Goal: Task Accomplishment & Management: Use online tool/utility

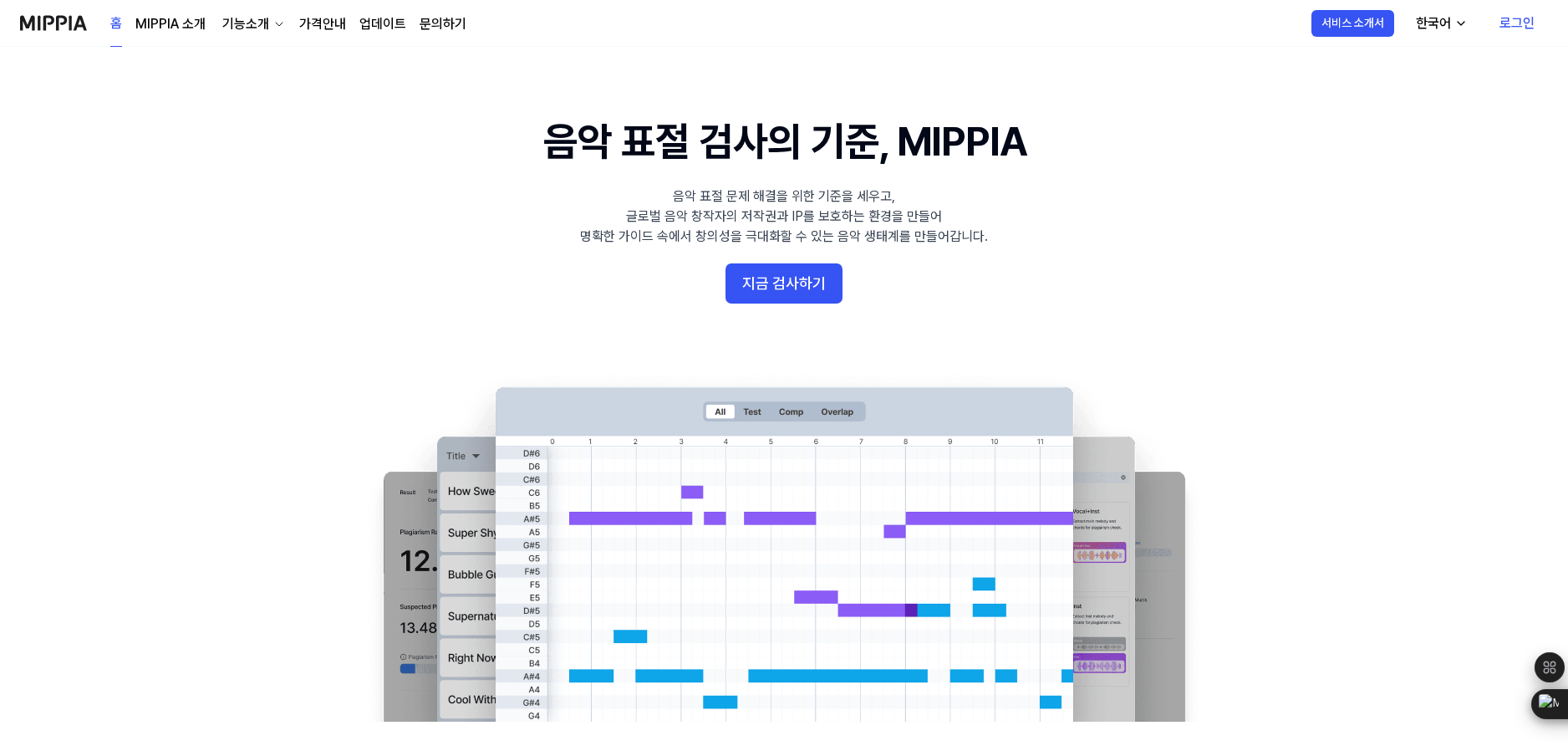
click at [1521, 18] on link "로그인" at bounding box center [1518, 23] width 62 height 47
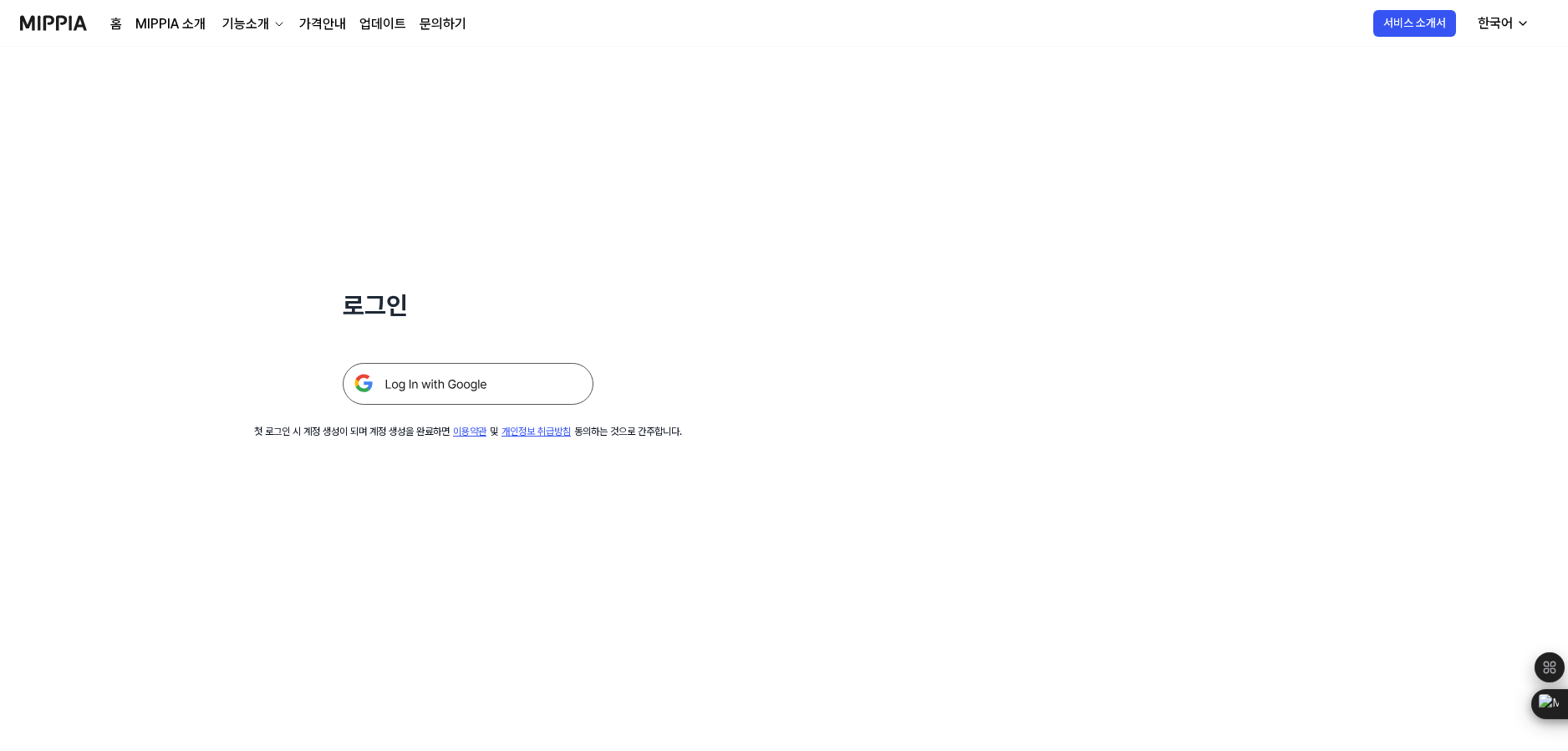
click at [488, 389] on img at bounding box center [468, 384] width 251 height 42
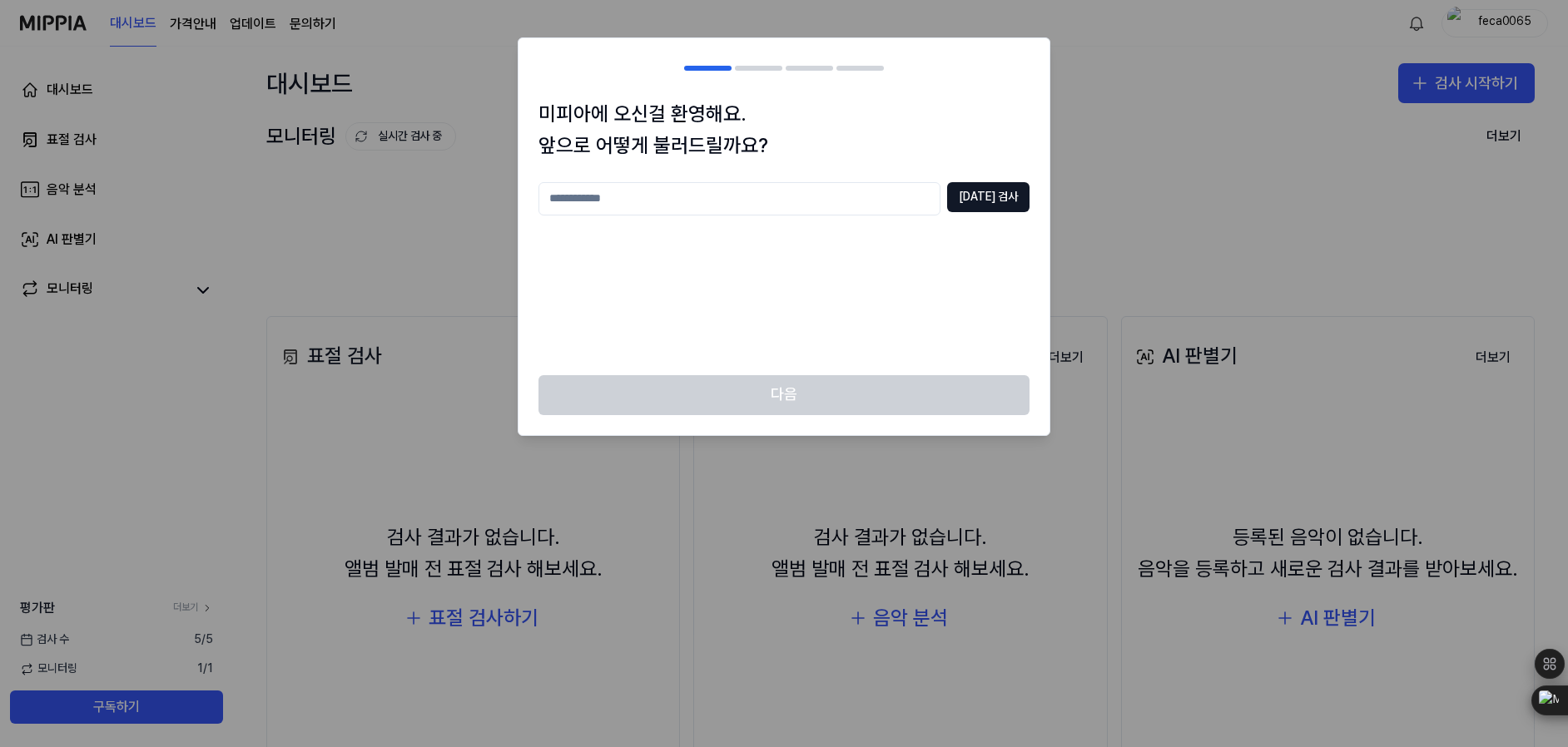
click at [797, 200] on input "text" at bounding box center [739, 199] width 402 height 33
type input "******"
click at [1015, 204] on button "중복 검사" at bounding box center [988, 197] width 82 height 30
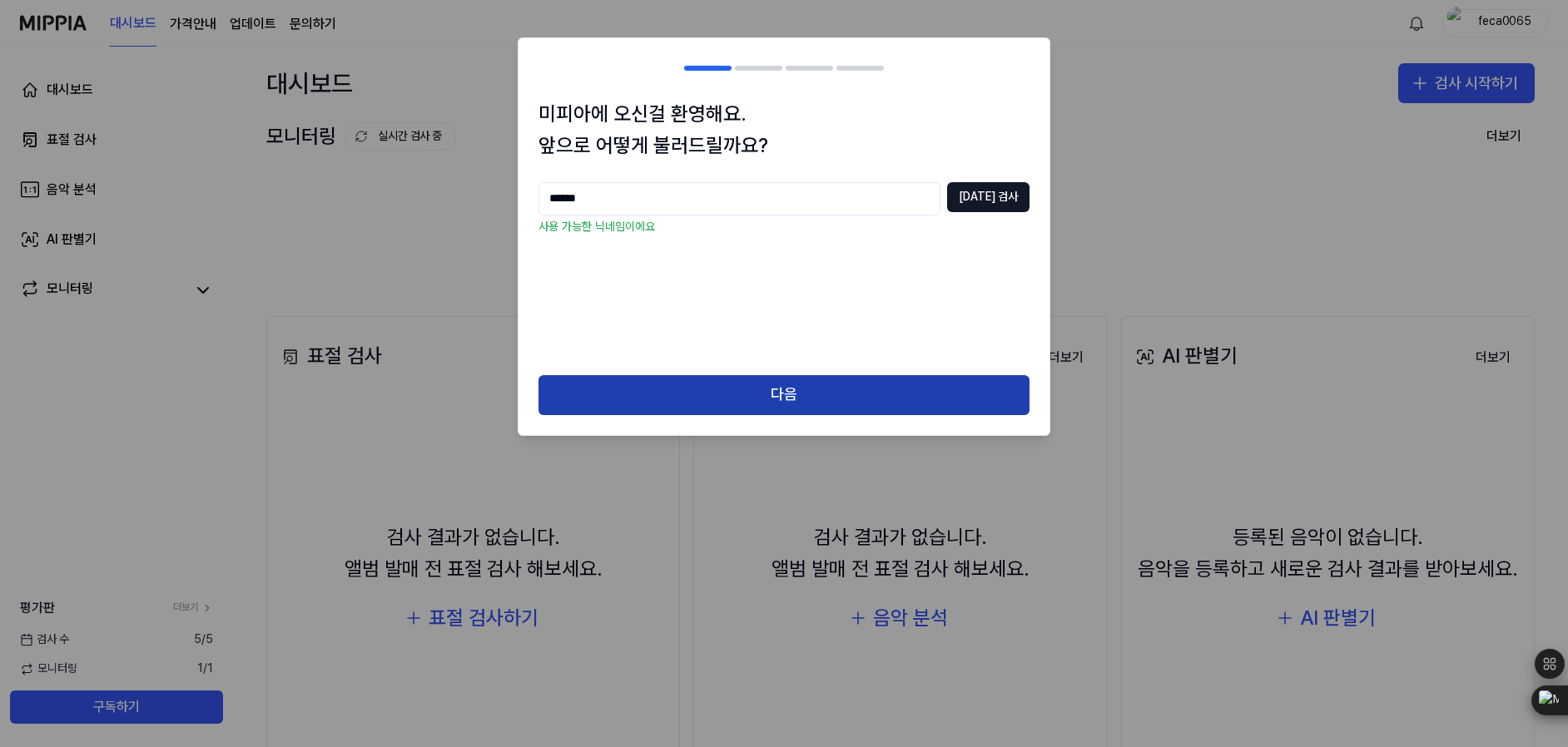
click at [815, 390] on button "다음" at bounding box center [784, 395] width 491 height 40
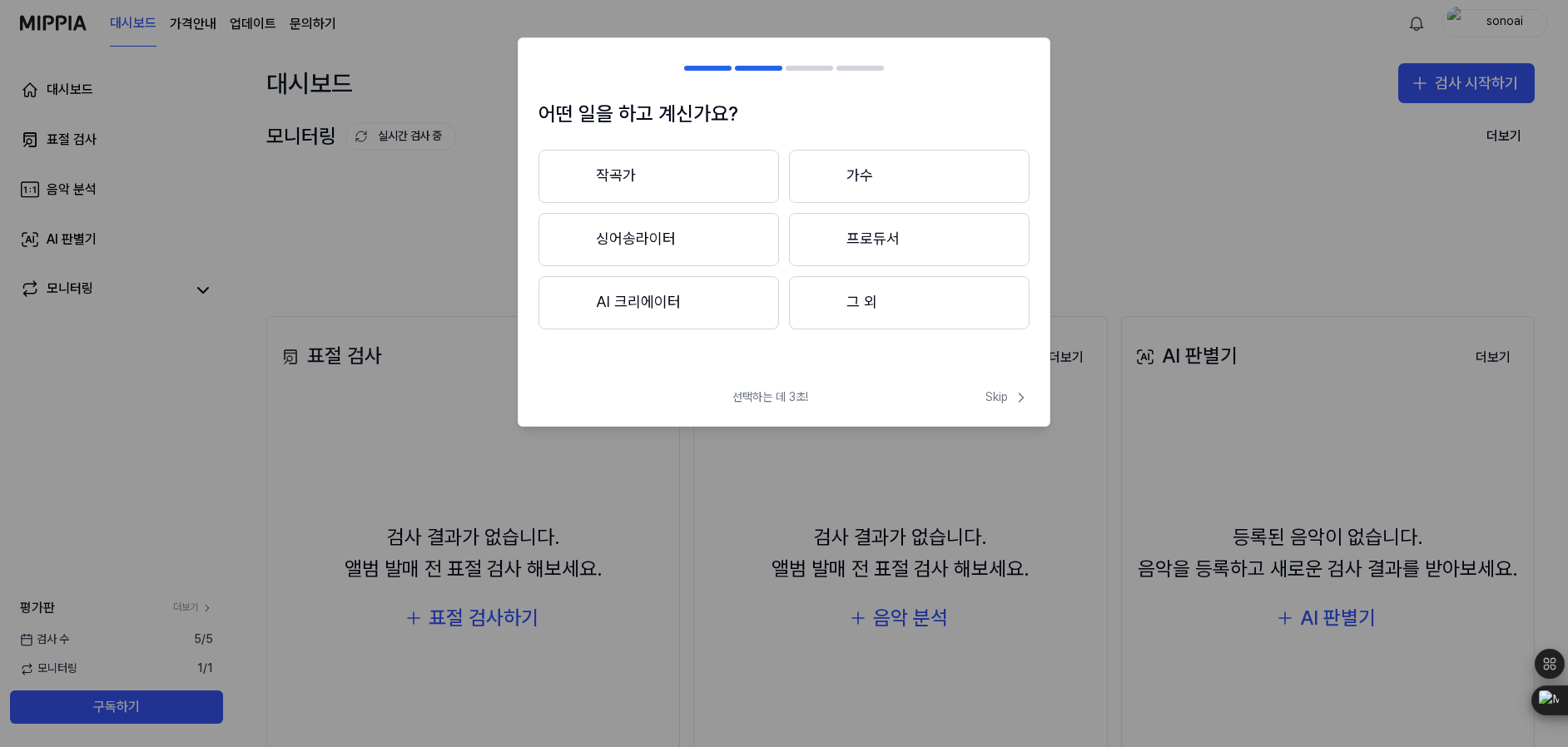
click at [650, 311] on button "AI 크리에이터" at bounding box center [659, 303] width 241 height 53
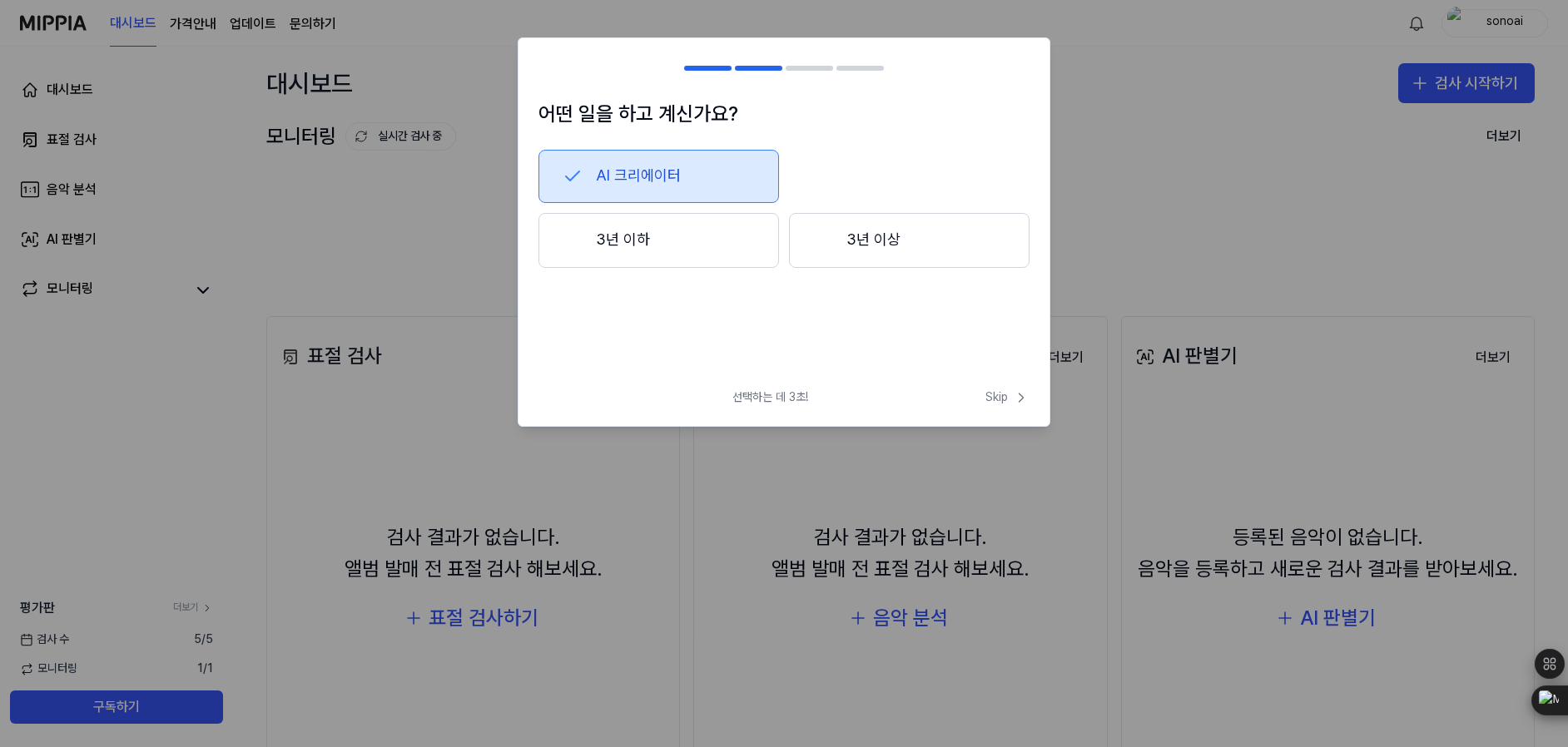
click at [702, 252] on button "3년 이하" at bounding box center [659, 241] width 241 height 55
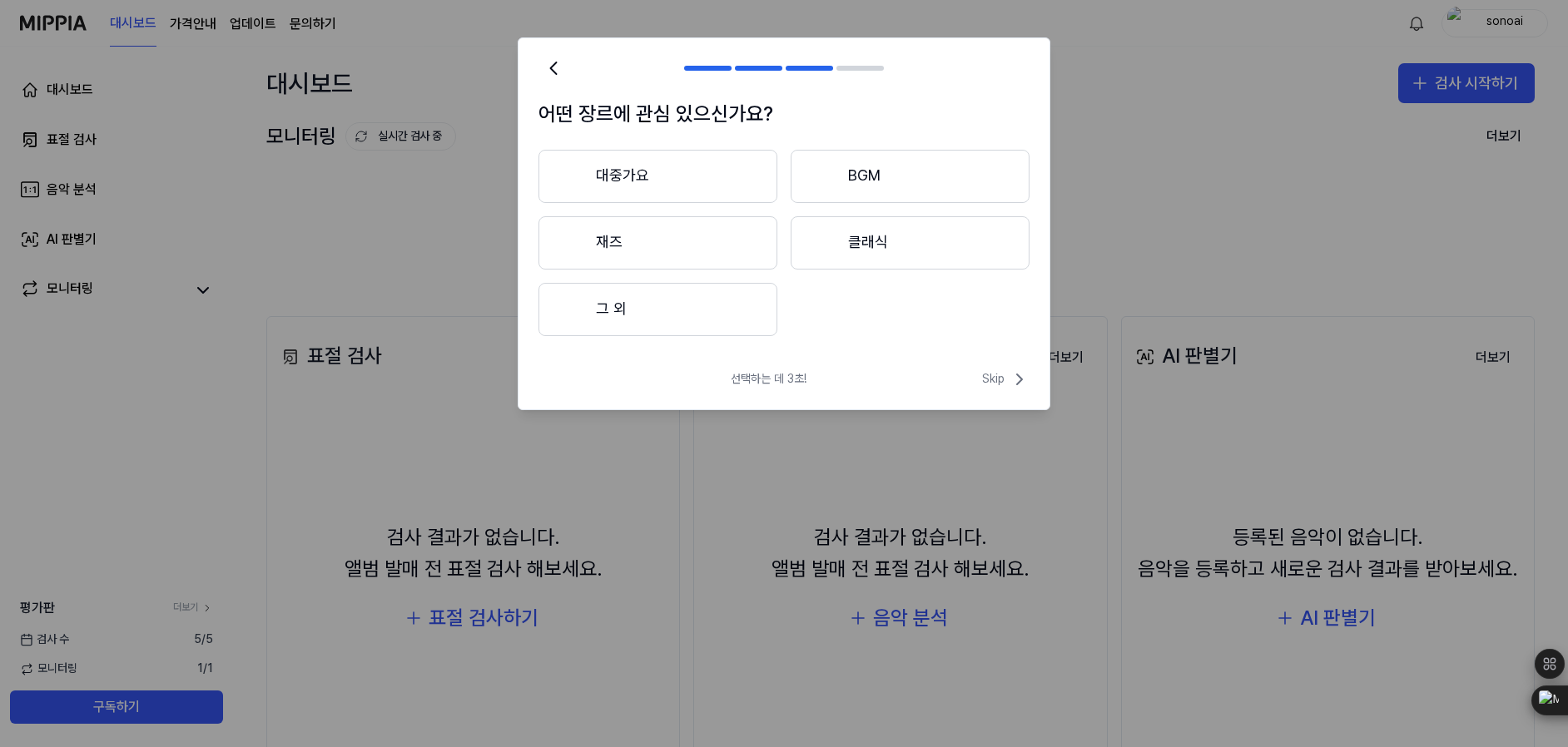
click at [731, 312] on button "그 외" at bounding box center [658, 309] width 239 height 53
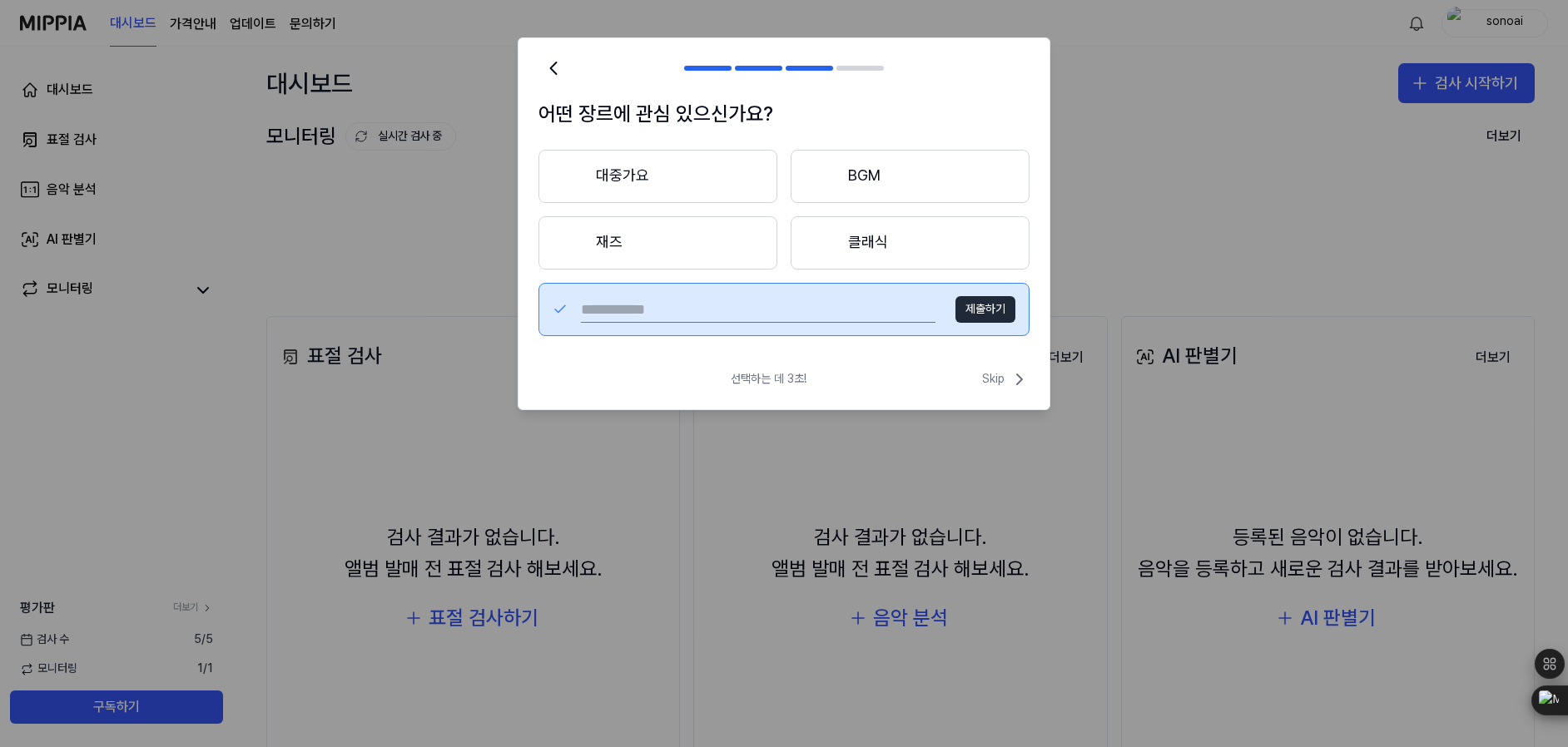
click at [671, 176] on button "대중가요" at bounding box center [658, 176] width 239 height 53
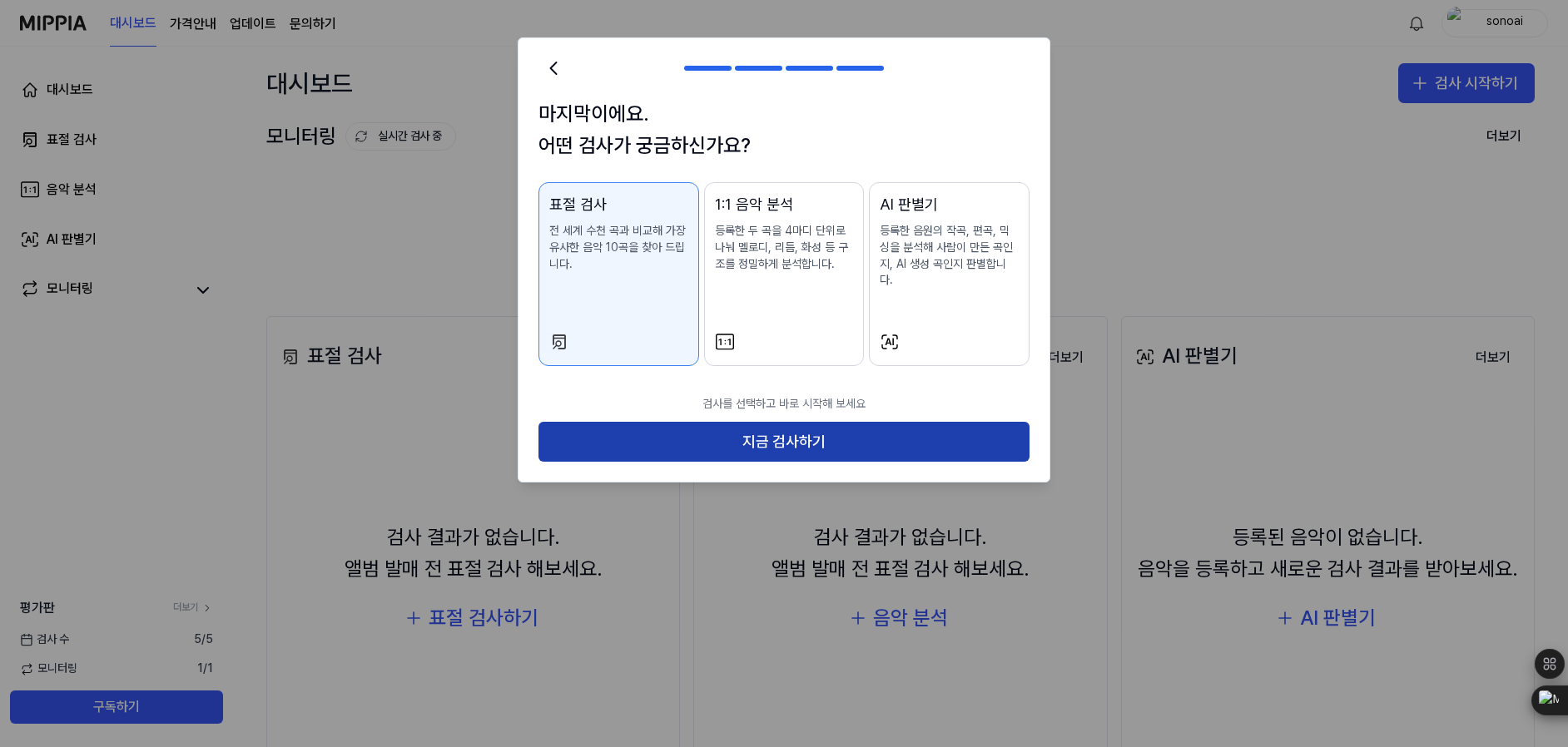
click at [792, 425] on button "지금 검사하기" at bounding box center [784, 442] width 491 height 40
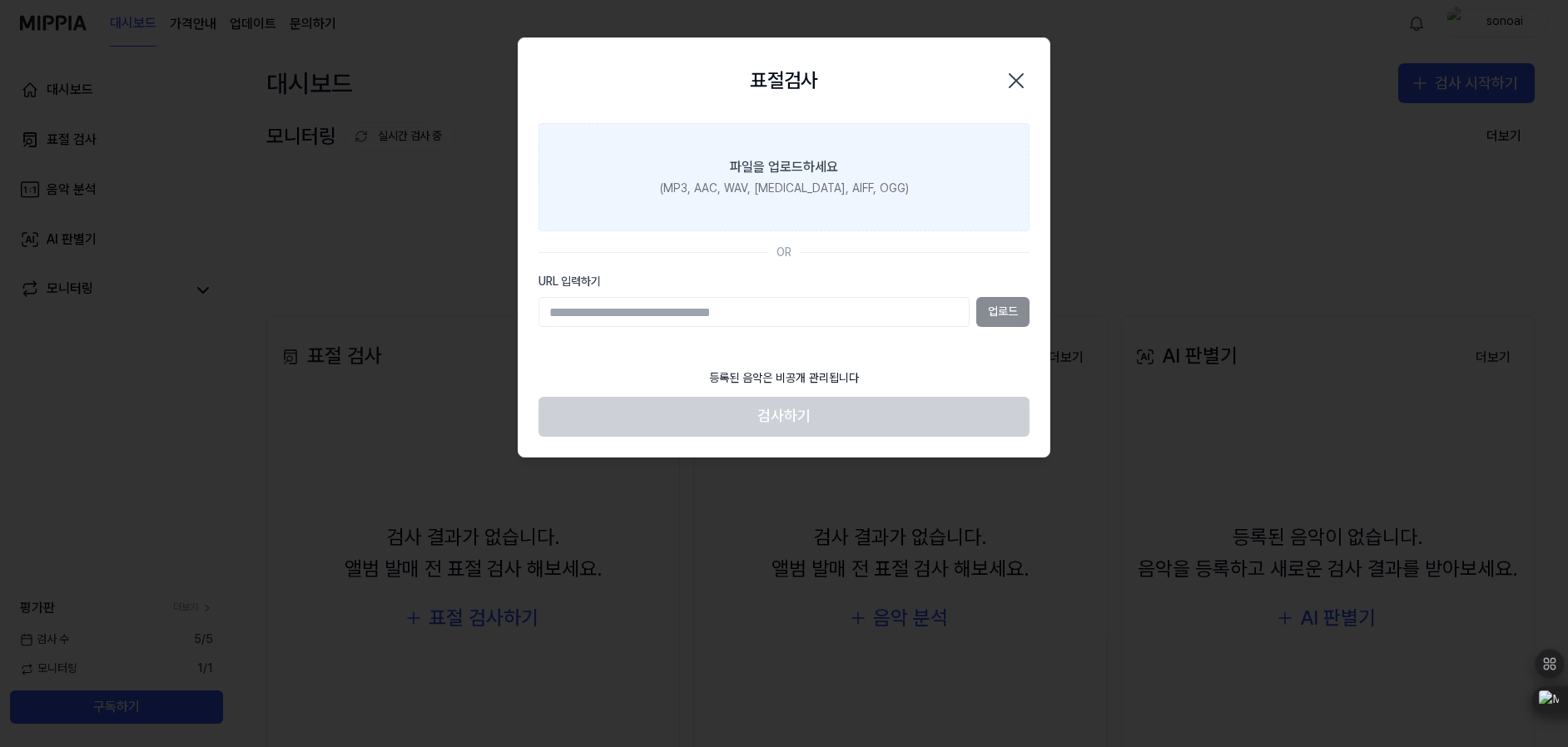
click at [787, 168] on div "파일을 업로드하세요" at bounding box center [784, 167] width 109 height 20
click at [0, 0] on input "파일을 업로드하세요 (MP3, AAC, WAV, FLAC, AIFF, OGG)" at bounding box center [0, 0] width 0 height 0
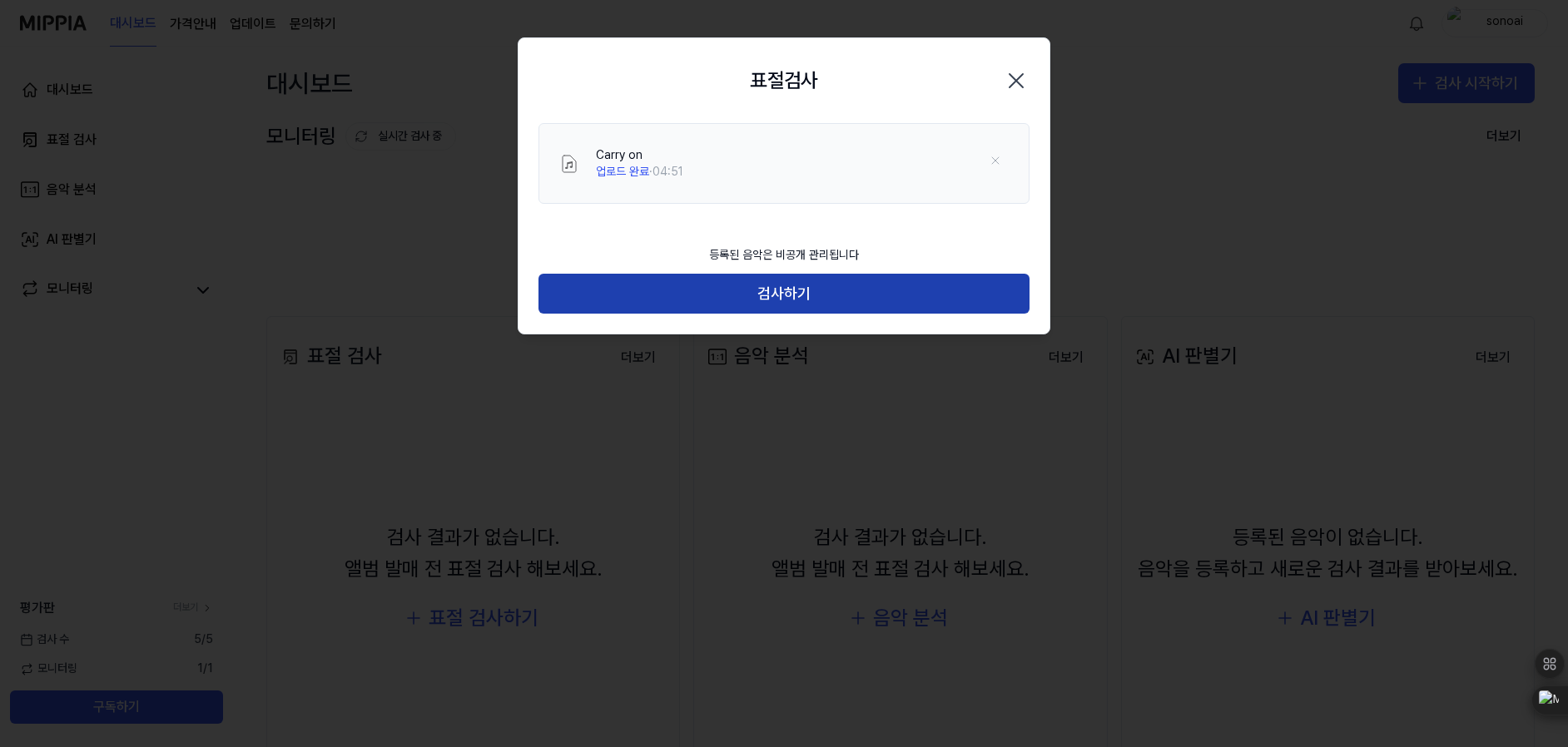
click at [822, 289] on button "검사하기" at bounding box center [784, 294] width 491 height 40
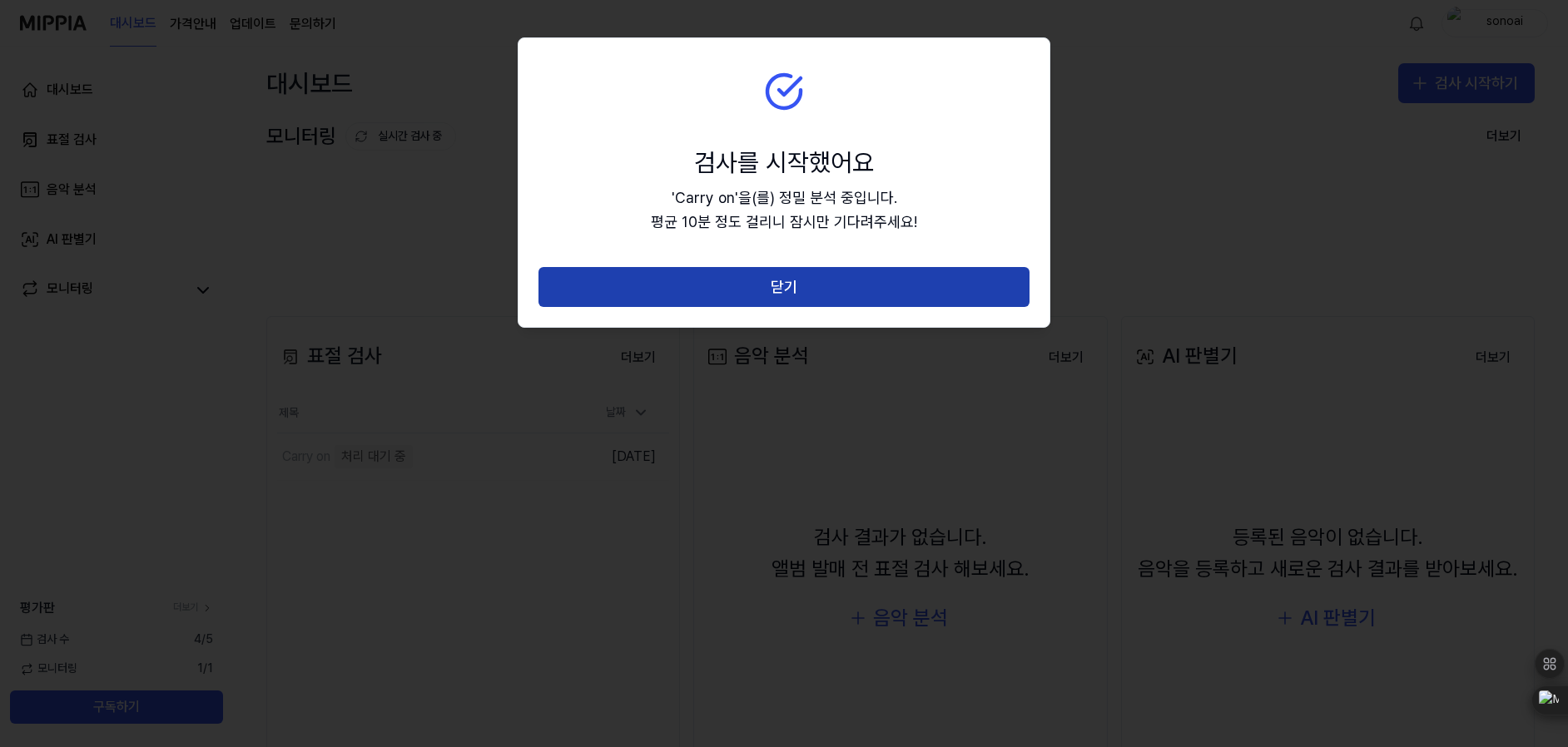
click at [776, 287] on button "닫기" at bounding box center [784, 287] width 491 height 40
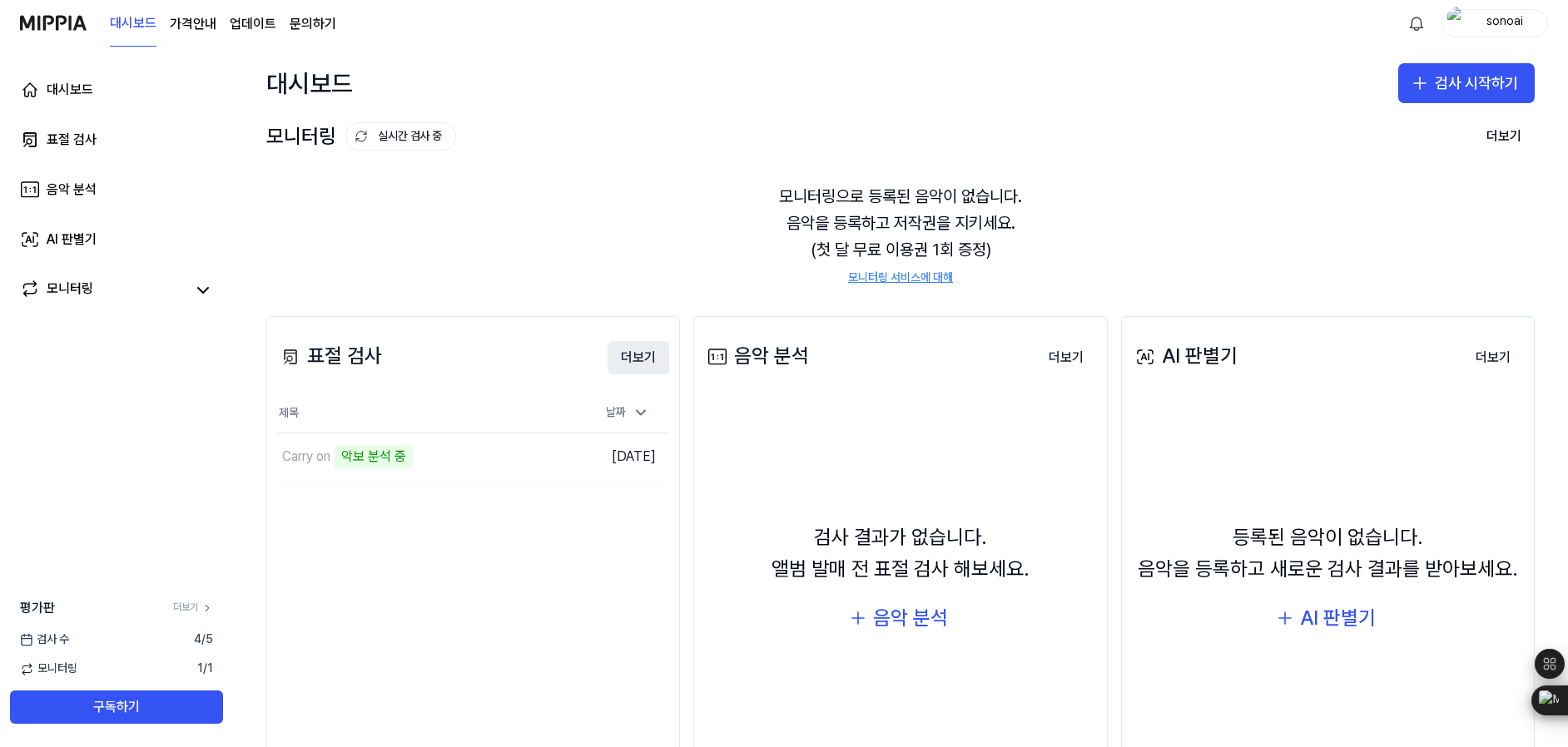
click at [640, 362] on button "더보기" at bounding box center [639, 358] width 62 height 33
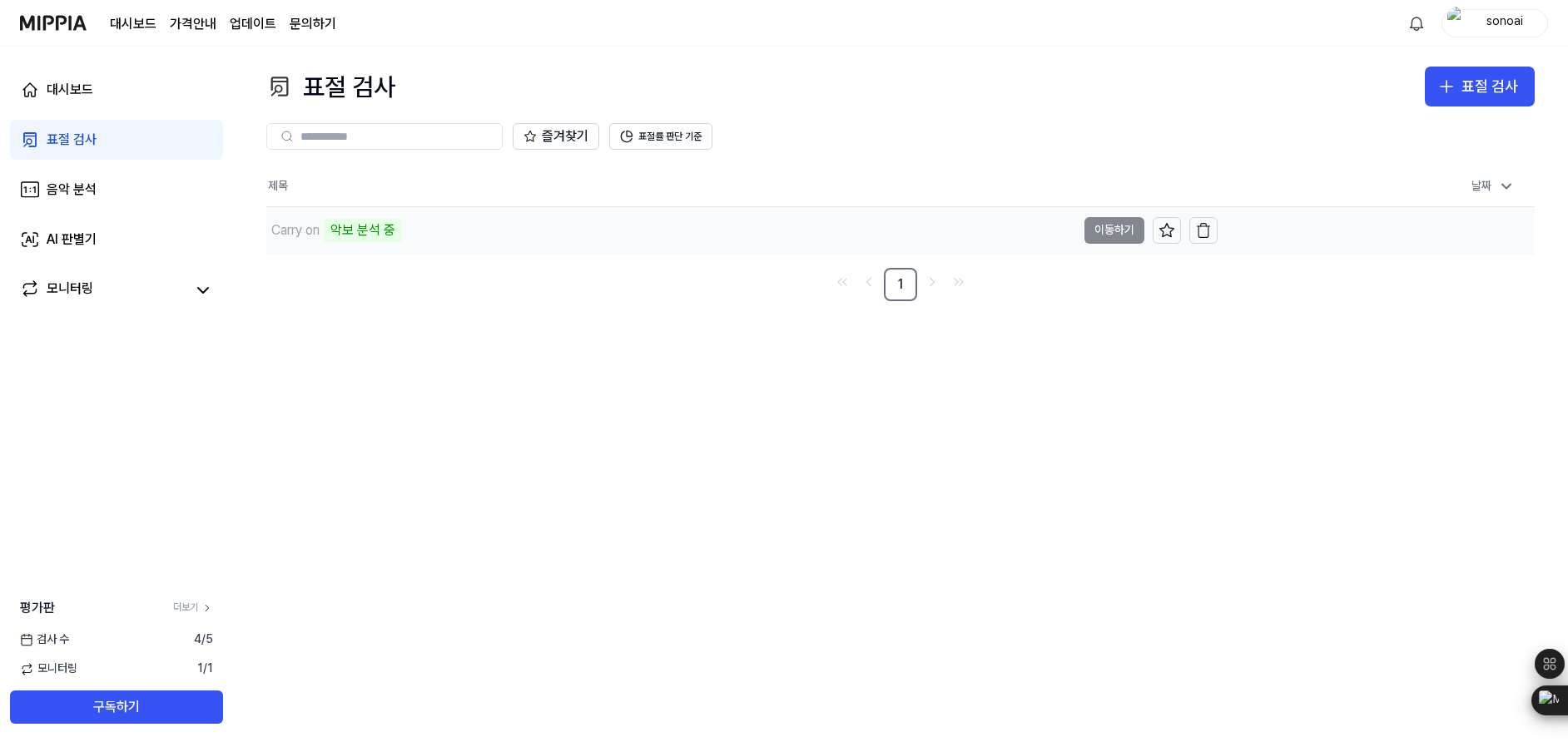
click at [1104, 224] on td "Carry on 악보 분석 중 이동하기" at bounding box center [742, 230] width 951 height 47
click at [192, 21] on page\) "가격안내" at bounding box center [192, 25] width 47 height 20
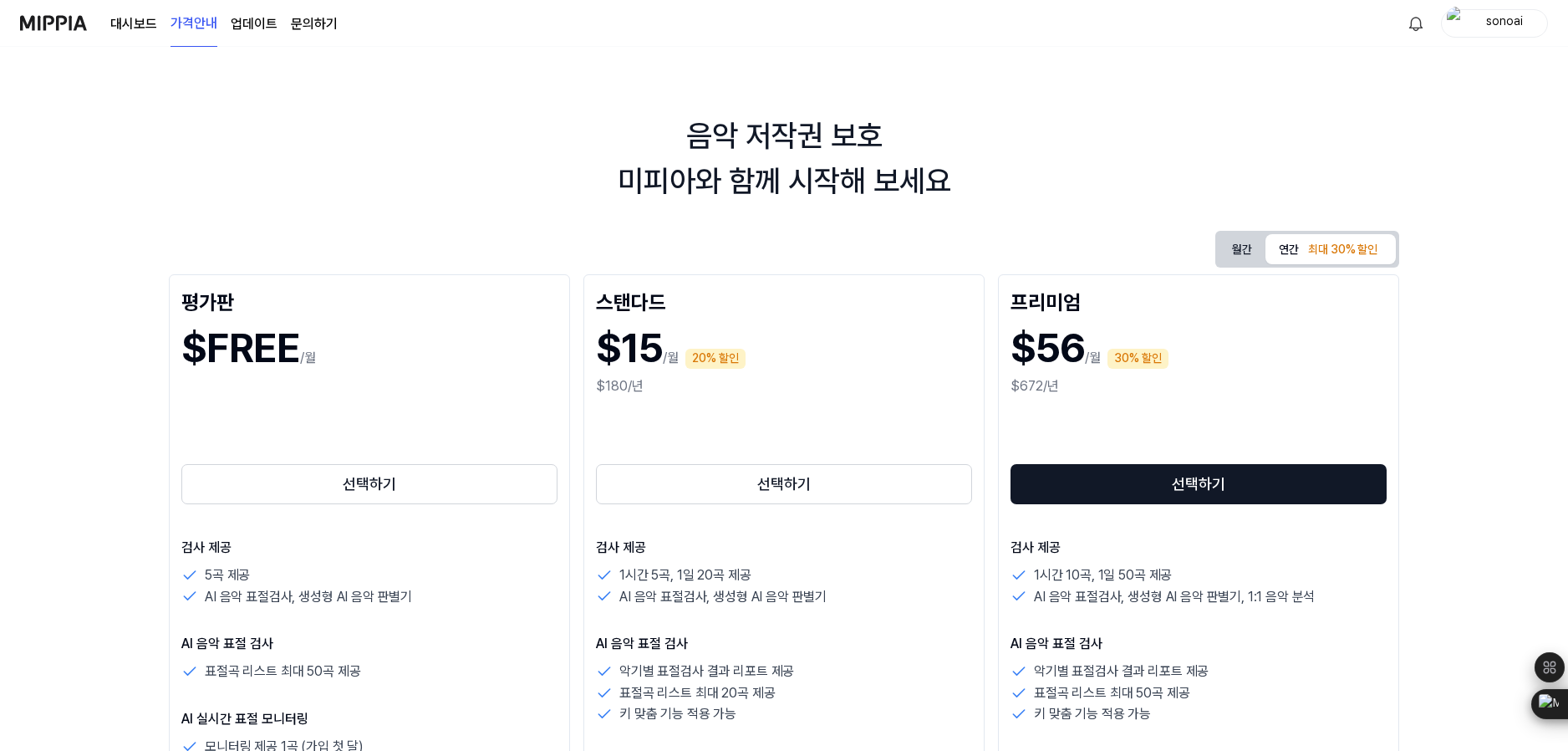
click at [128, 20] on link "대시보드" at bounding box center [133, 25] width 47 height 20
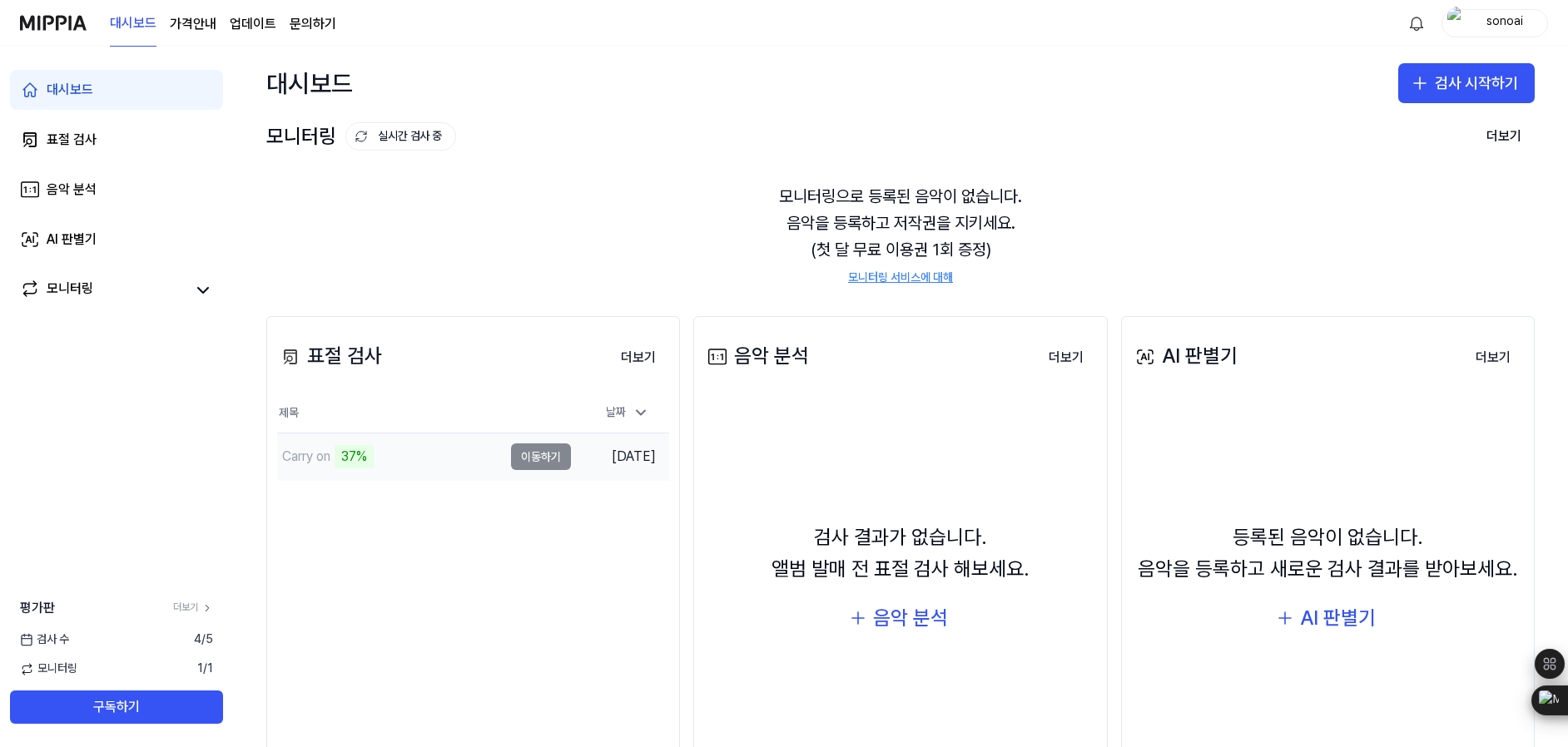
click at [551, 461] on td "Carry on 37% 이동하기" at bounding box center [424, 456] width 294 height 47
click at [533, 455] on button "이동하기" at bounding box center [541, 456] width 60 height 26
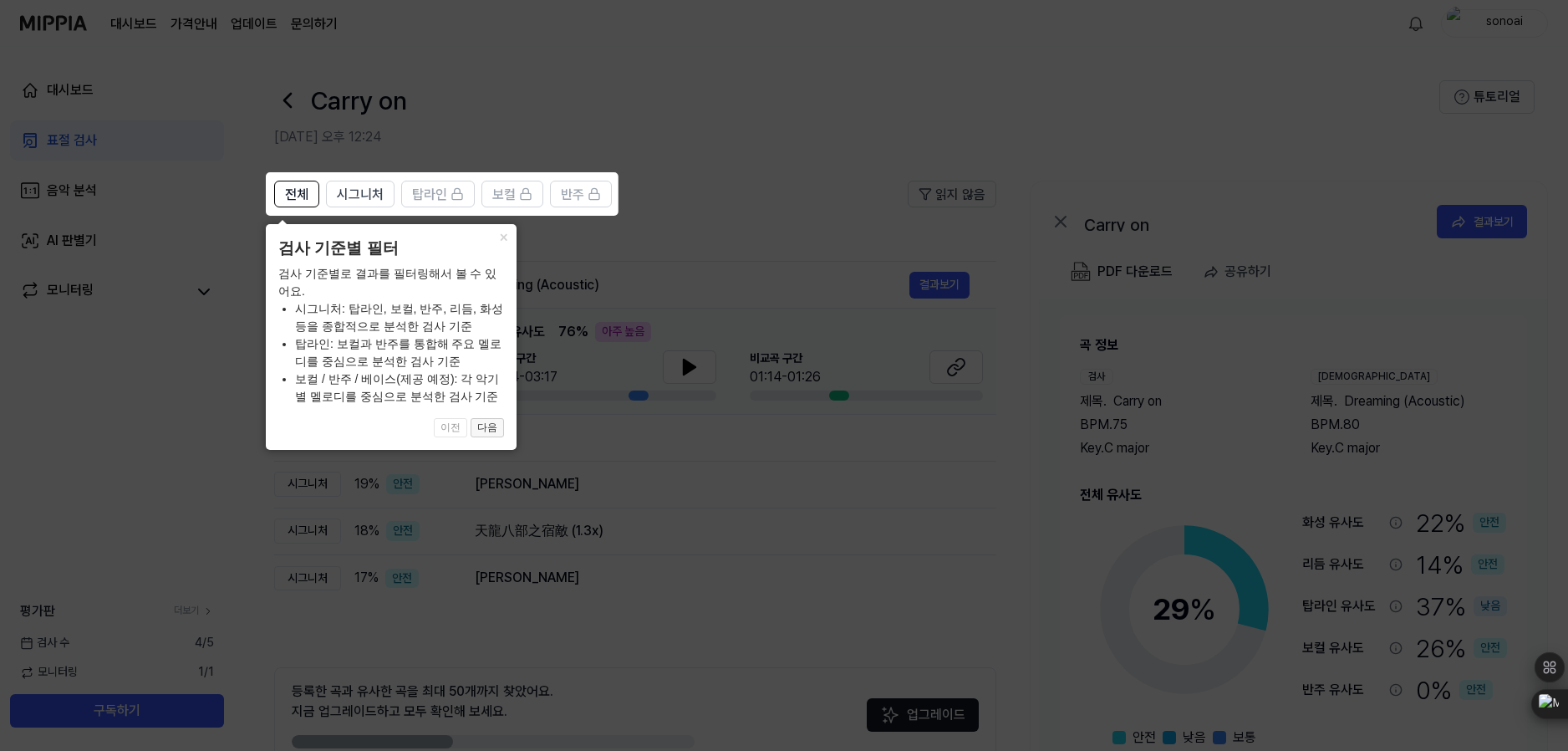
click at [493, 434] on button "다음" at bounding box center [488, 428] width 33 height 20
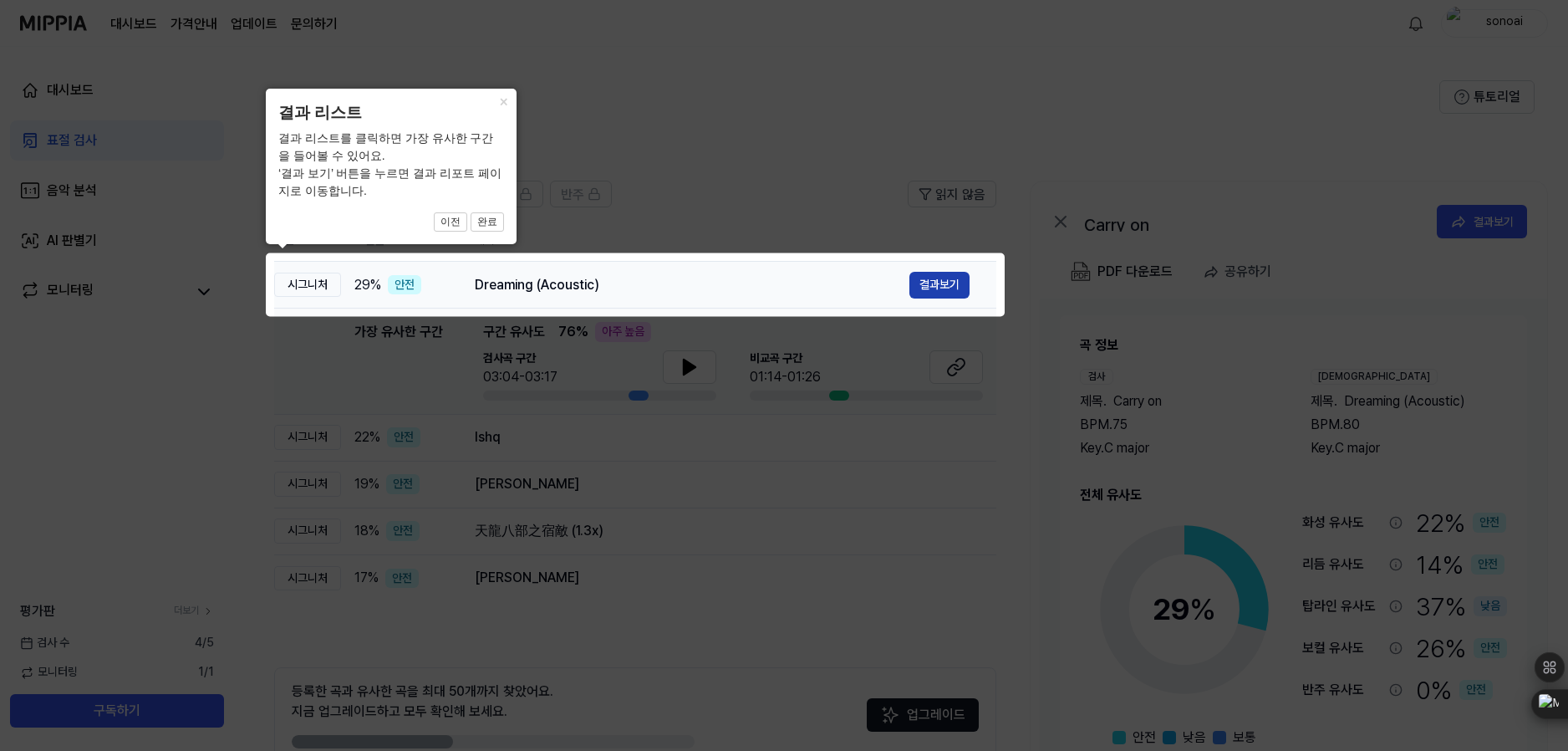
click at [938, 289] on button "결과보기" at bounding box center [940, 284] width 60 height 27
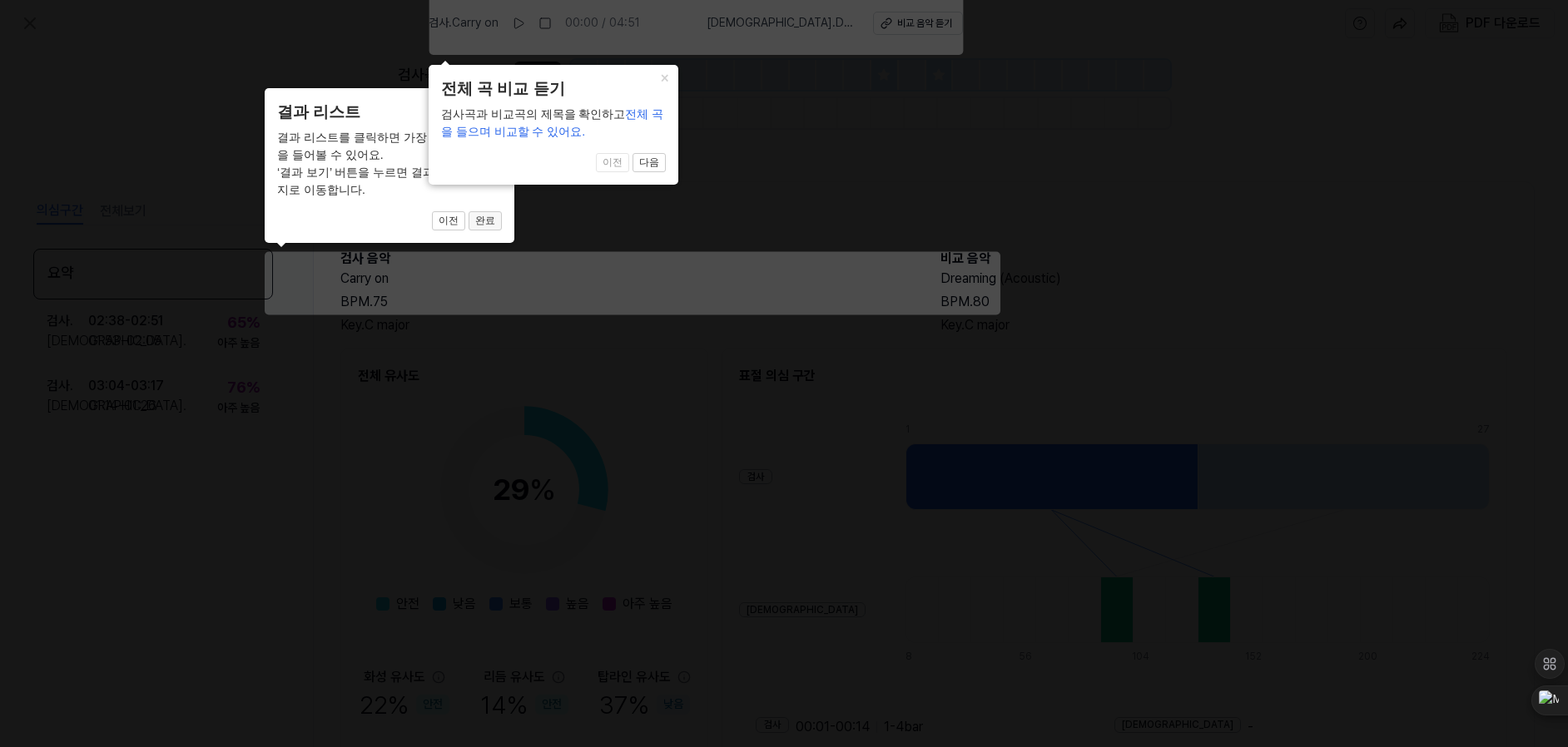
click at [487, 225] on button "완료" at bounding box center [485, 222] width 33 height 20
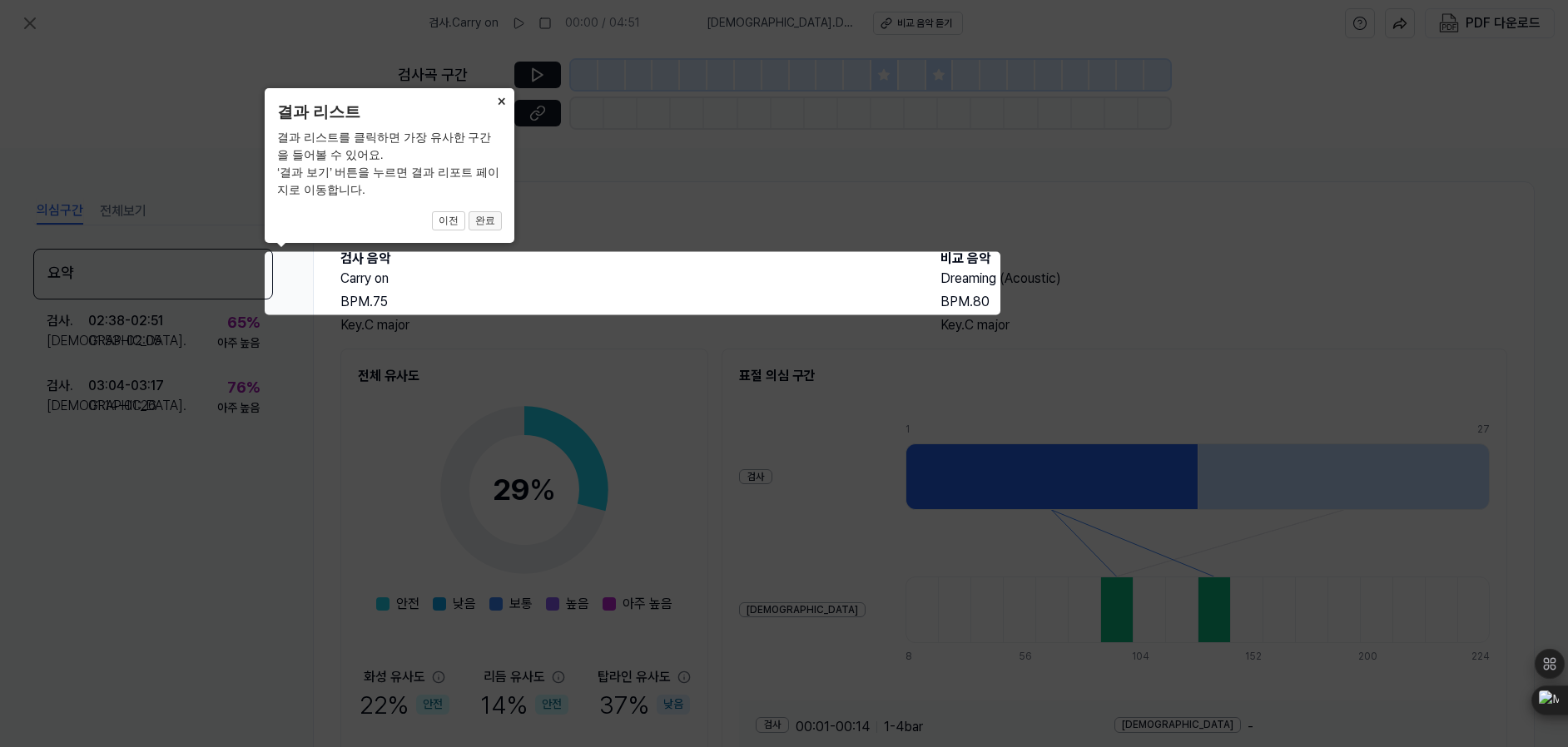
click at [487, 225] on button "완료" at bounding box center [485, 222] width 33 height 20
click at [492, 218] on button "완료" at bounding box center [485, 222] width 33 height 20
click at [618, 377] on icon at bounding box center [784, 373] width 1568 height 747
click at [447, 221] on button "이전" at bounding box center [448, 222] width 33 height 20
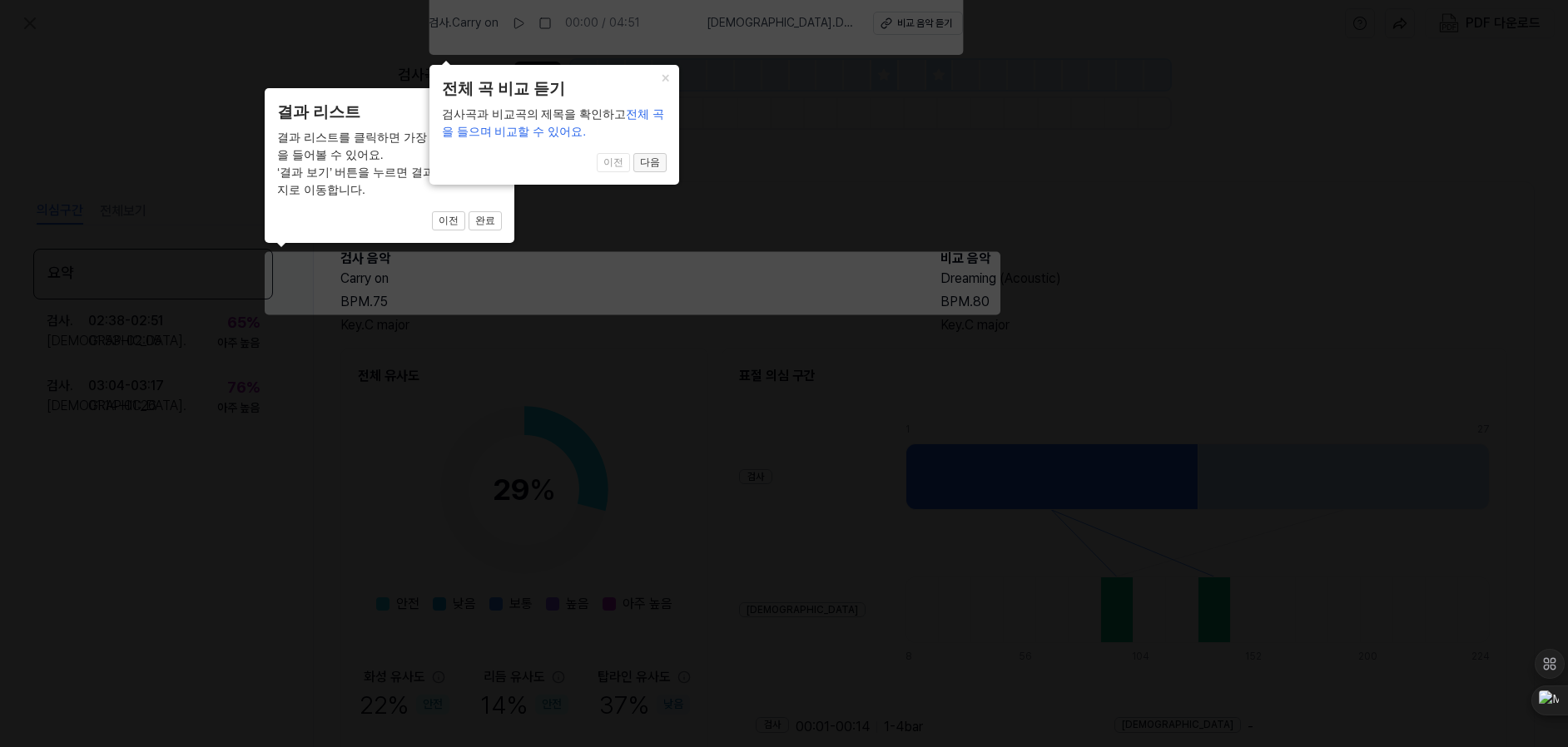
click at [659, 162] on button "다음" at bounding box center [649, 163] width 33 height 20
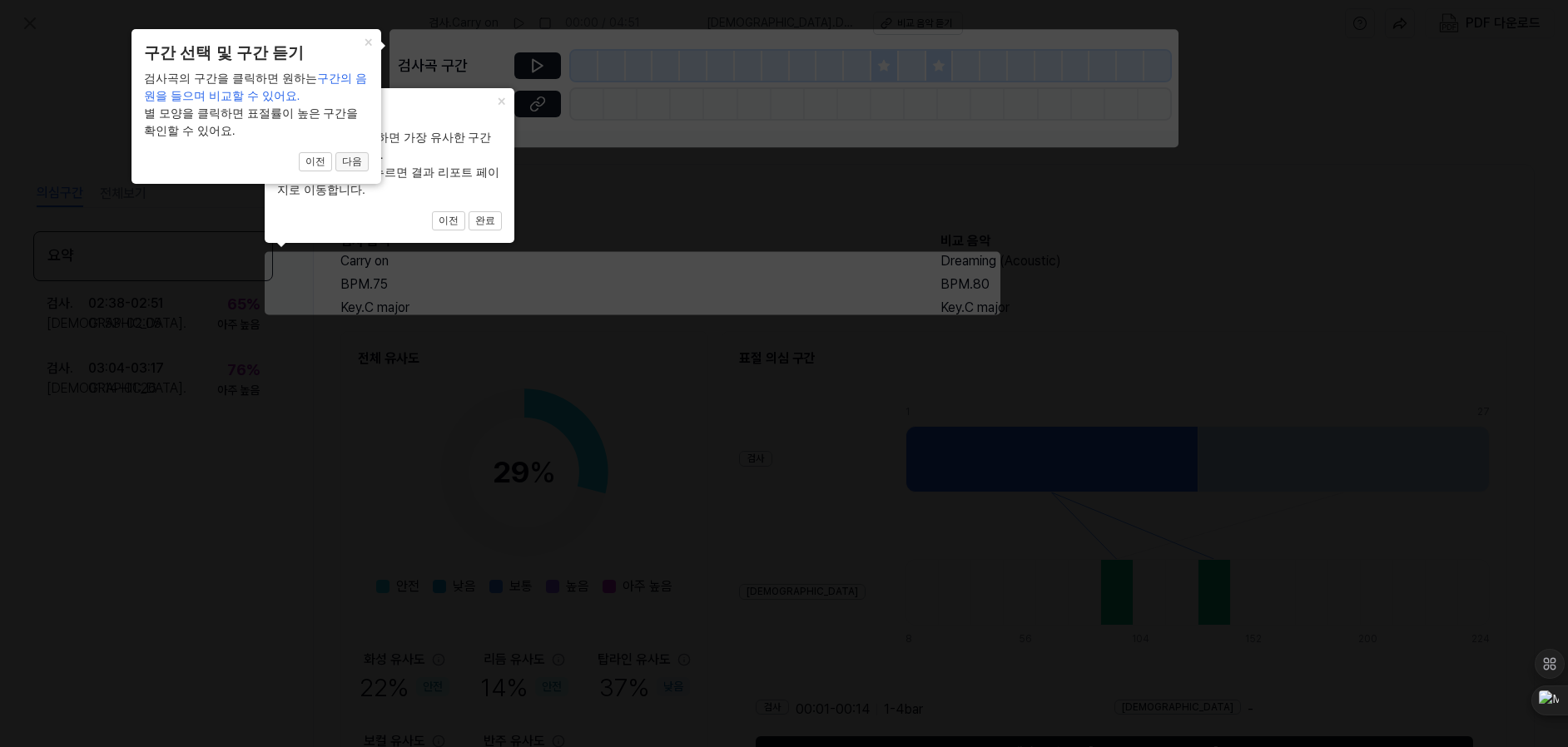
click at [363, 166] on button "다음" at bounding box center [352, 162] width 33 height 20
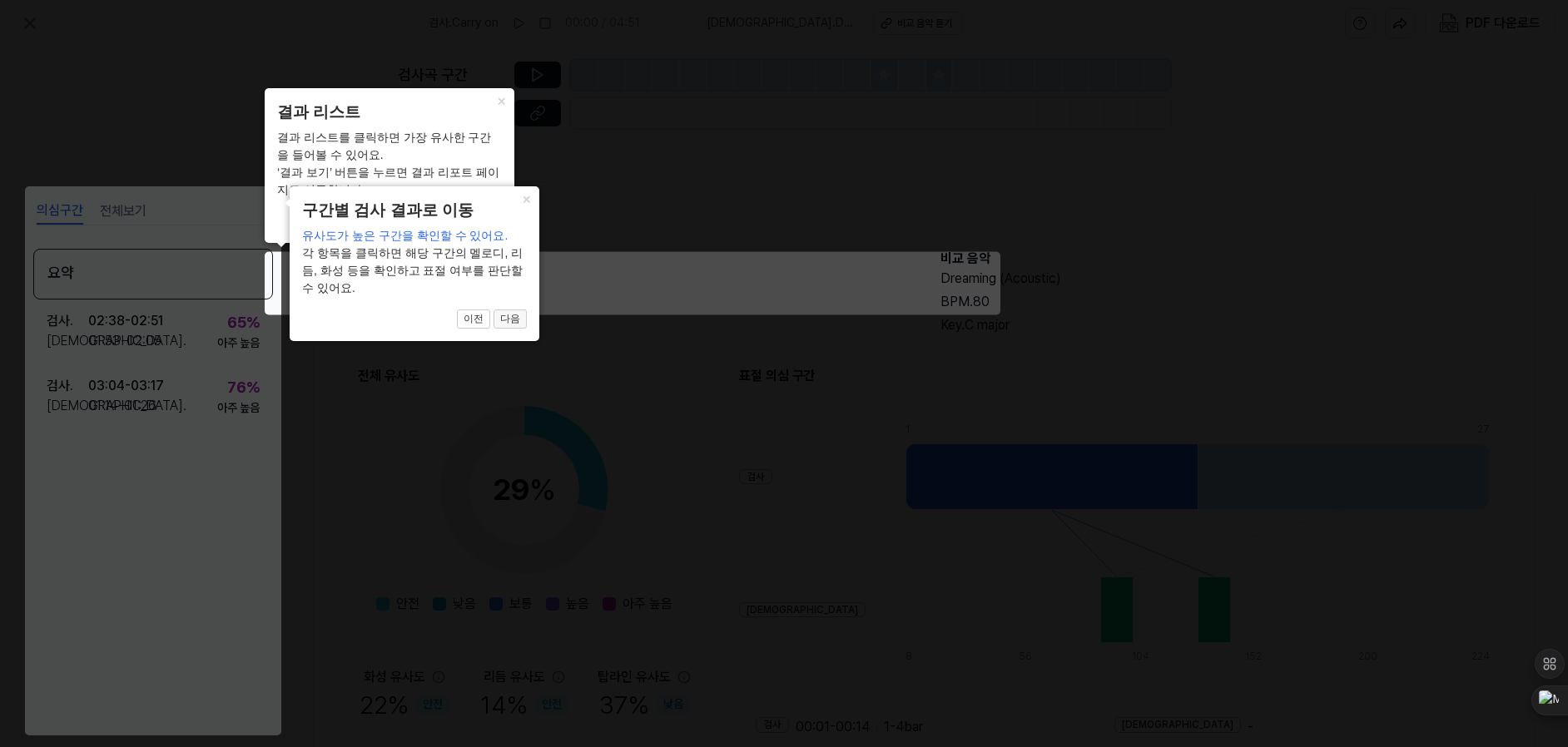
click at [516, 321] on button "다음" at bounding box center [510, 319] width 33 height 20
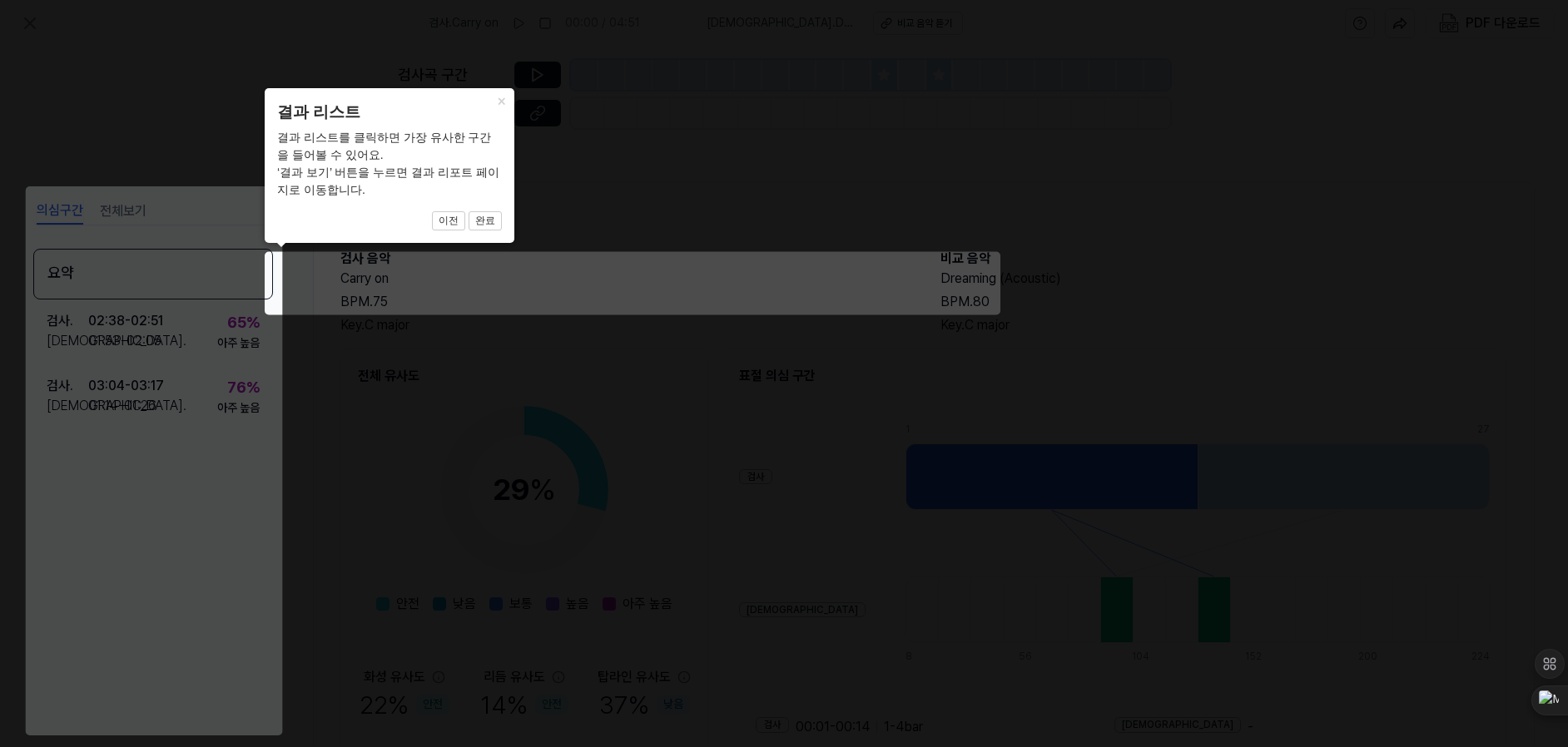
scroll to position [135, 0]
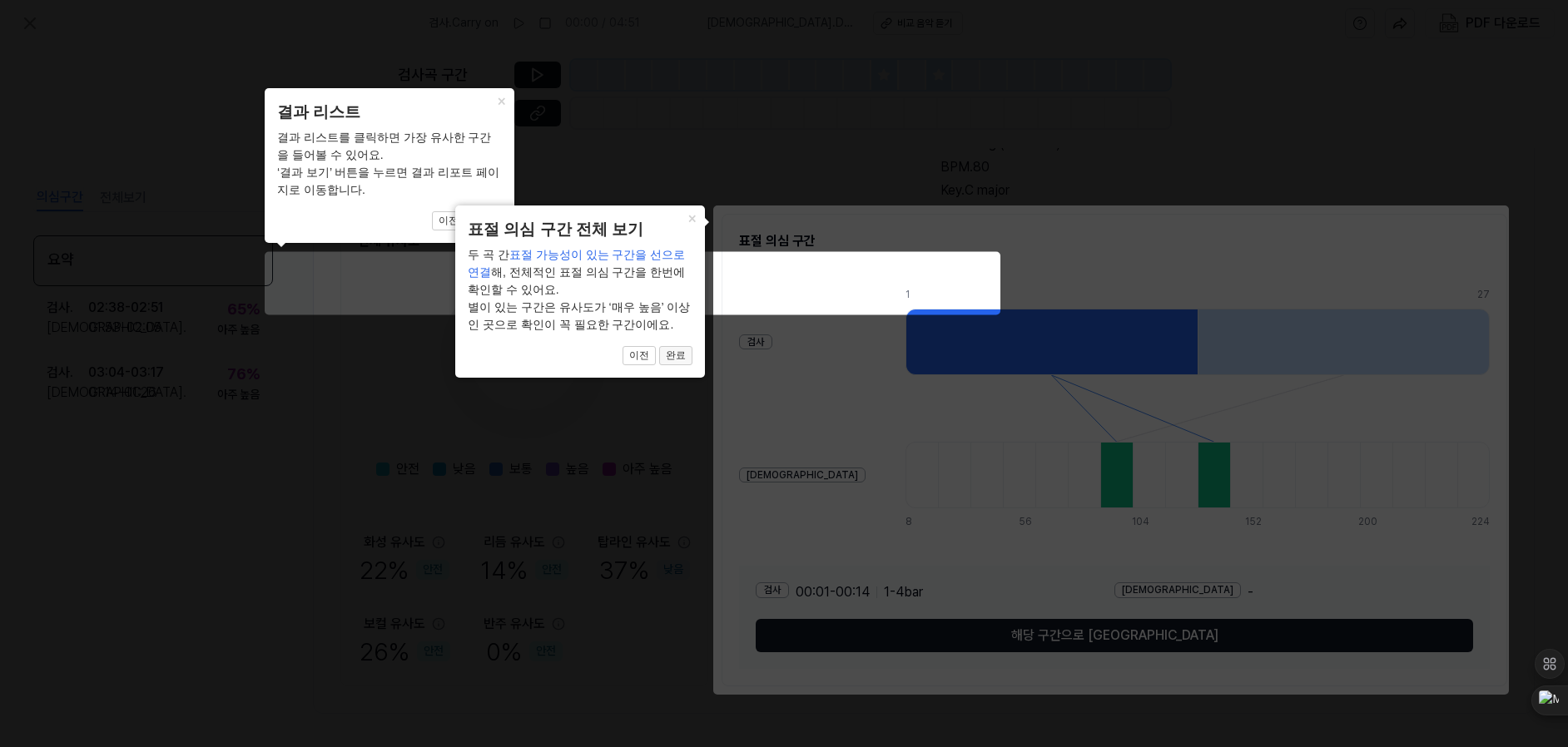
click at [675, 359] on button "완료" at bounding box center [676, 357] width 33 height 20
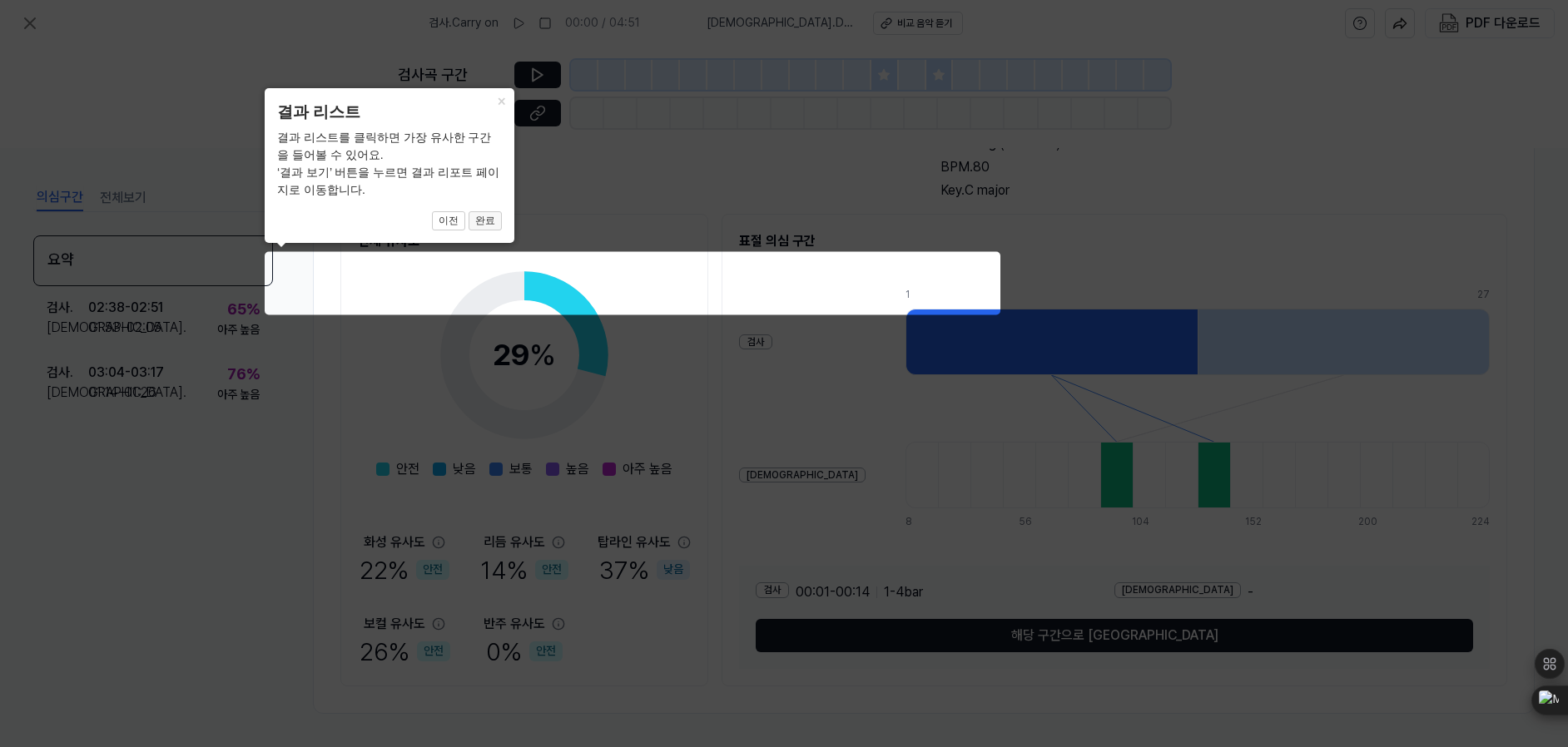
click at [495, 223] on button "완료" at bounding box center [485, 222] width 33 height 20
click at [453, 217] on button "이전" at bounding box center [448, 222] width 33 height 20
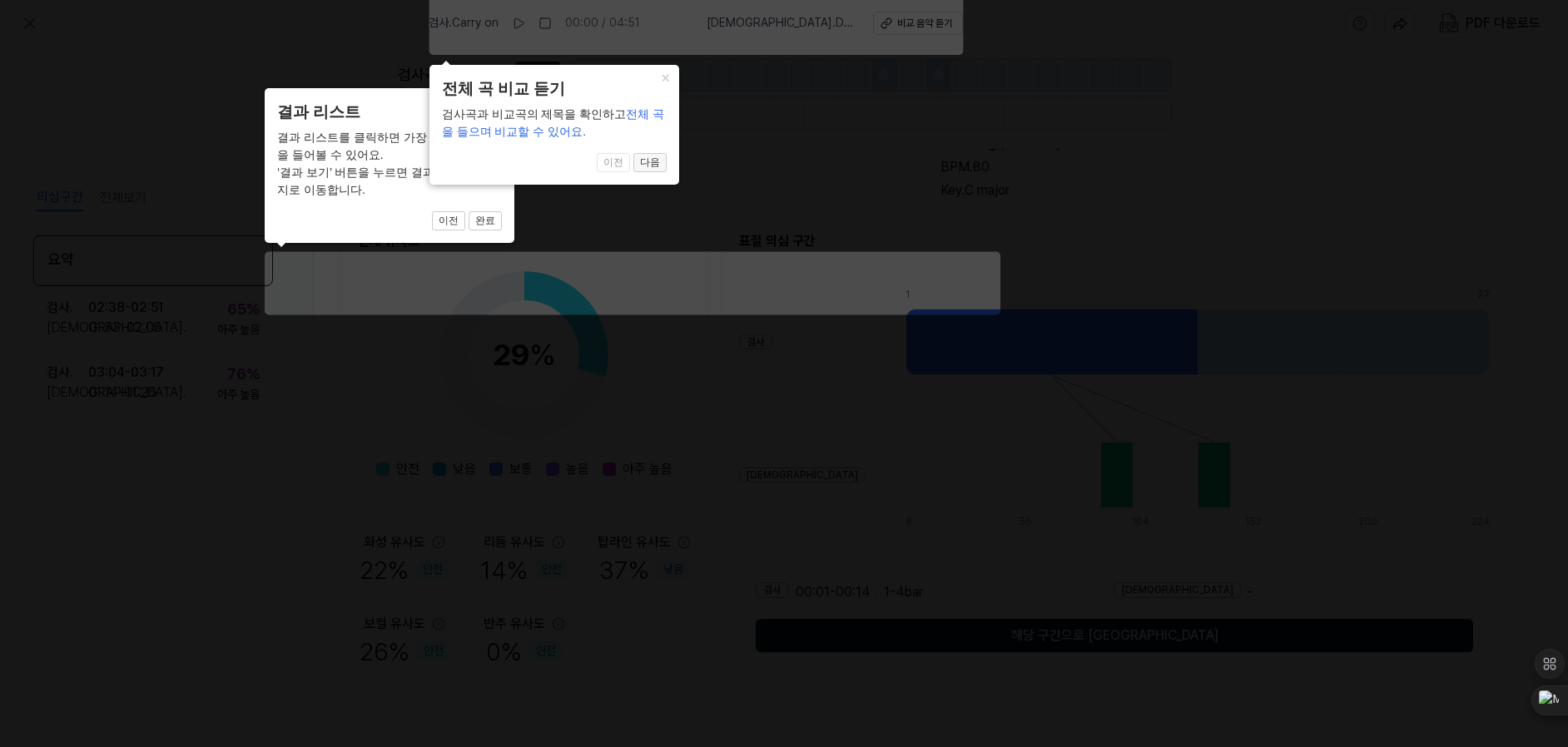
click at [647, 162] on button "다음" at bounding box center [649, 163] width 33 height 20
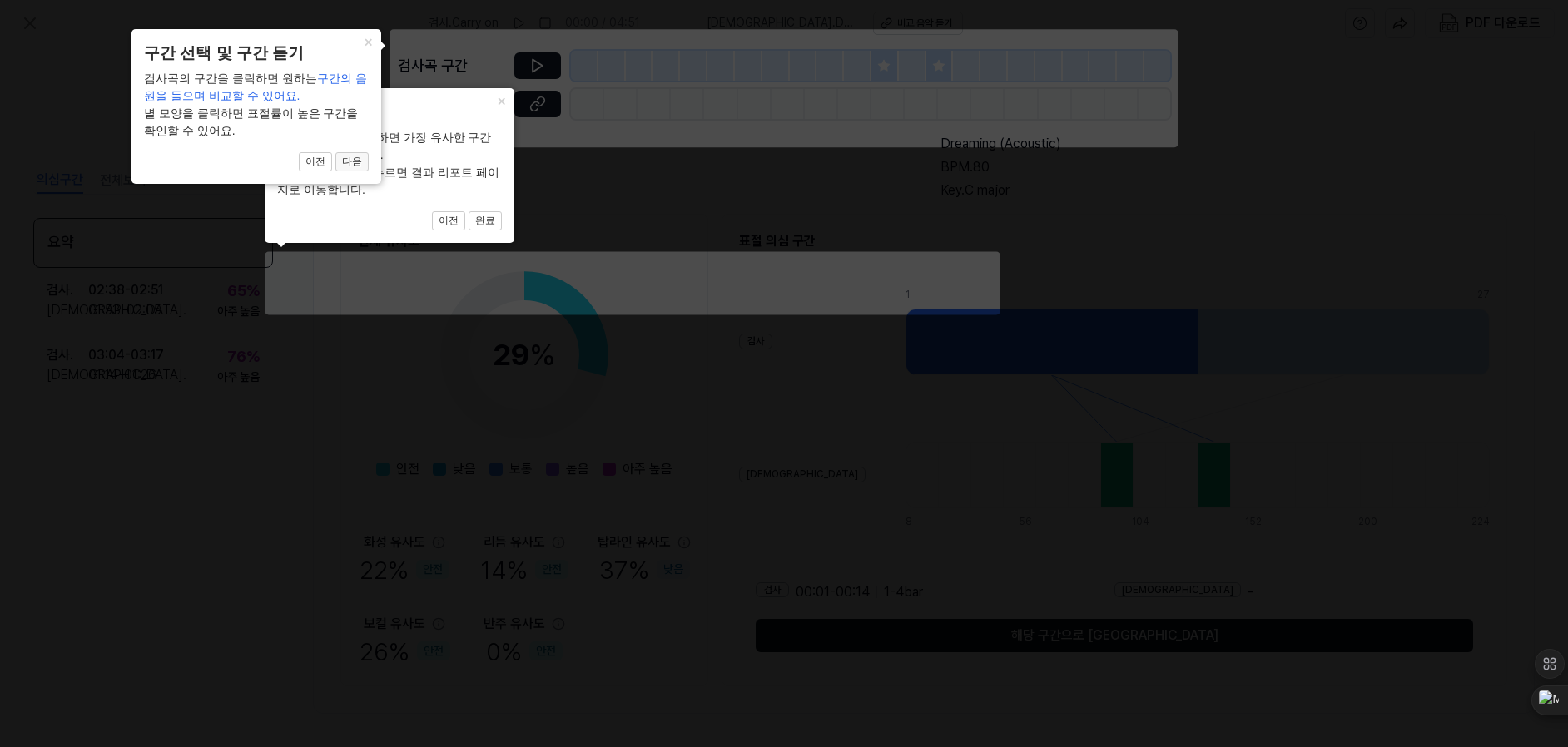
click at [348, 168] on button "다음" at bounding box center [352, 162] width 33 height 20
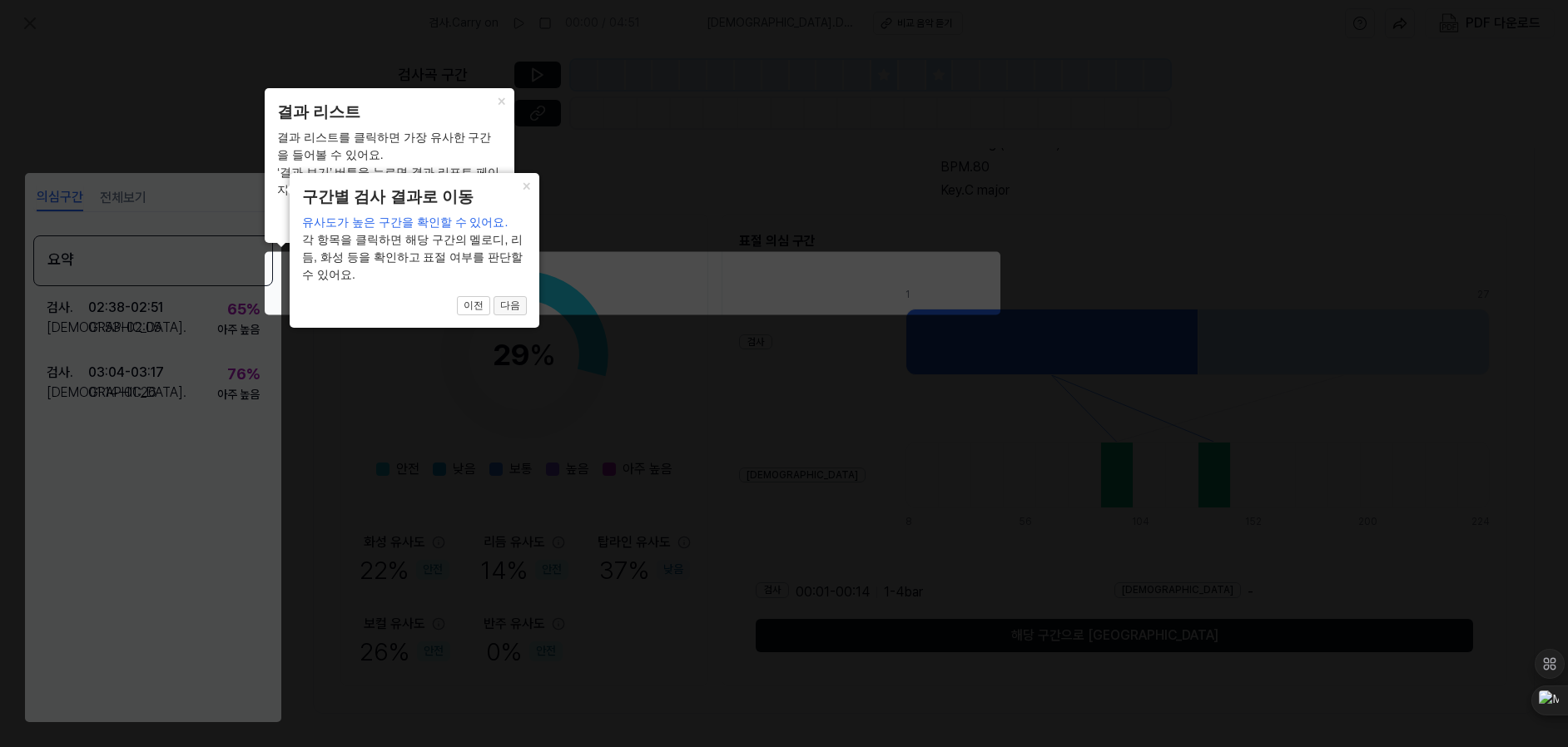
click at [507, 301] on button "다음" at bounding box center [510, 306] width 33 height 20
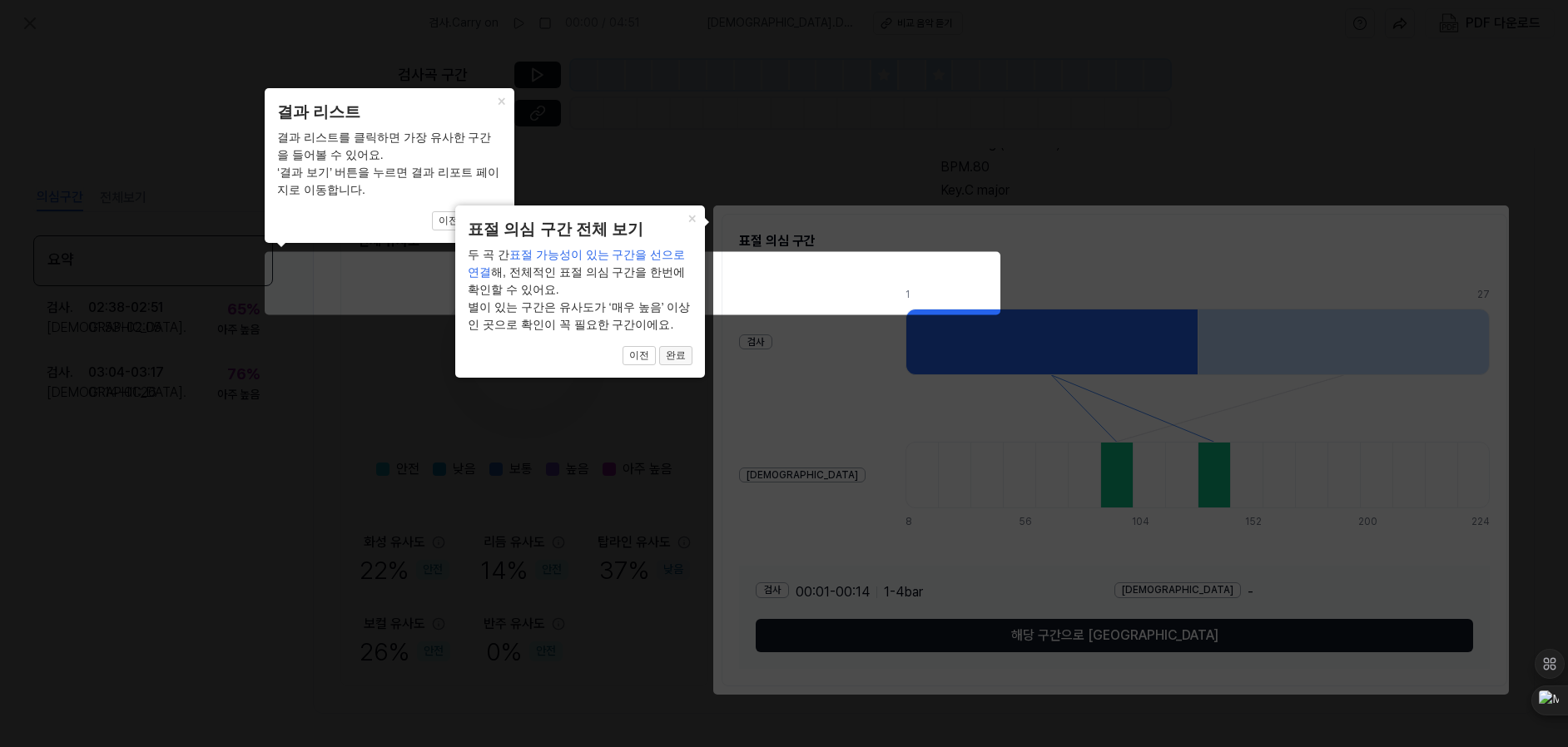
click at [677, 355] on button "완료" at bounding box center [676, 357] width 33 height 20
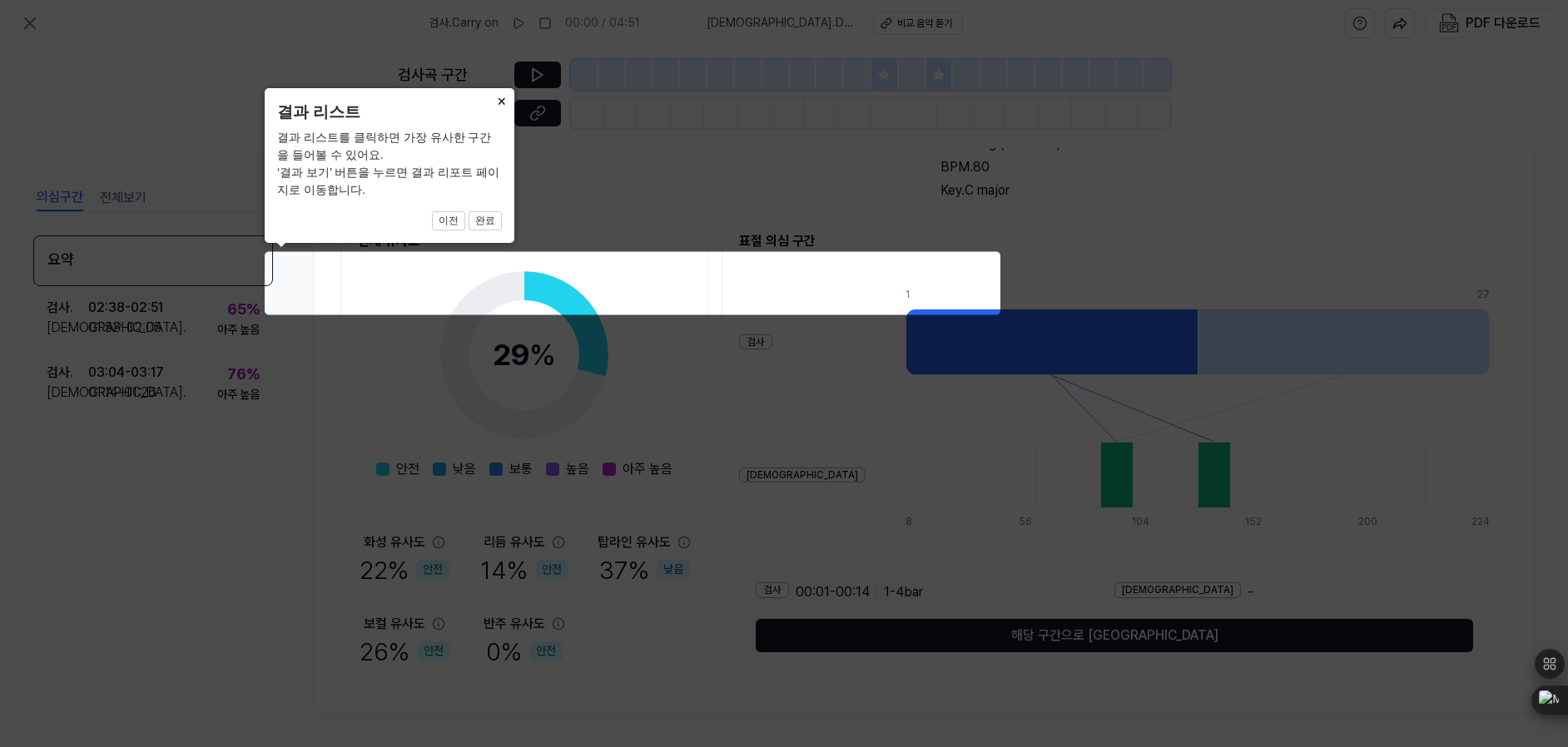
click at [495, 108] on button "×" at bounding box center [501, 100] width 26 height 24
click at [501, 99] on button "×" at bounding box center [501, 100] width 26 height 24
click at [455, 220] on button "이전" at bounding box center [448, 222] width 33 height 20
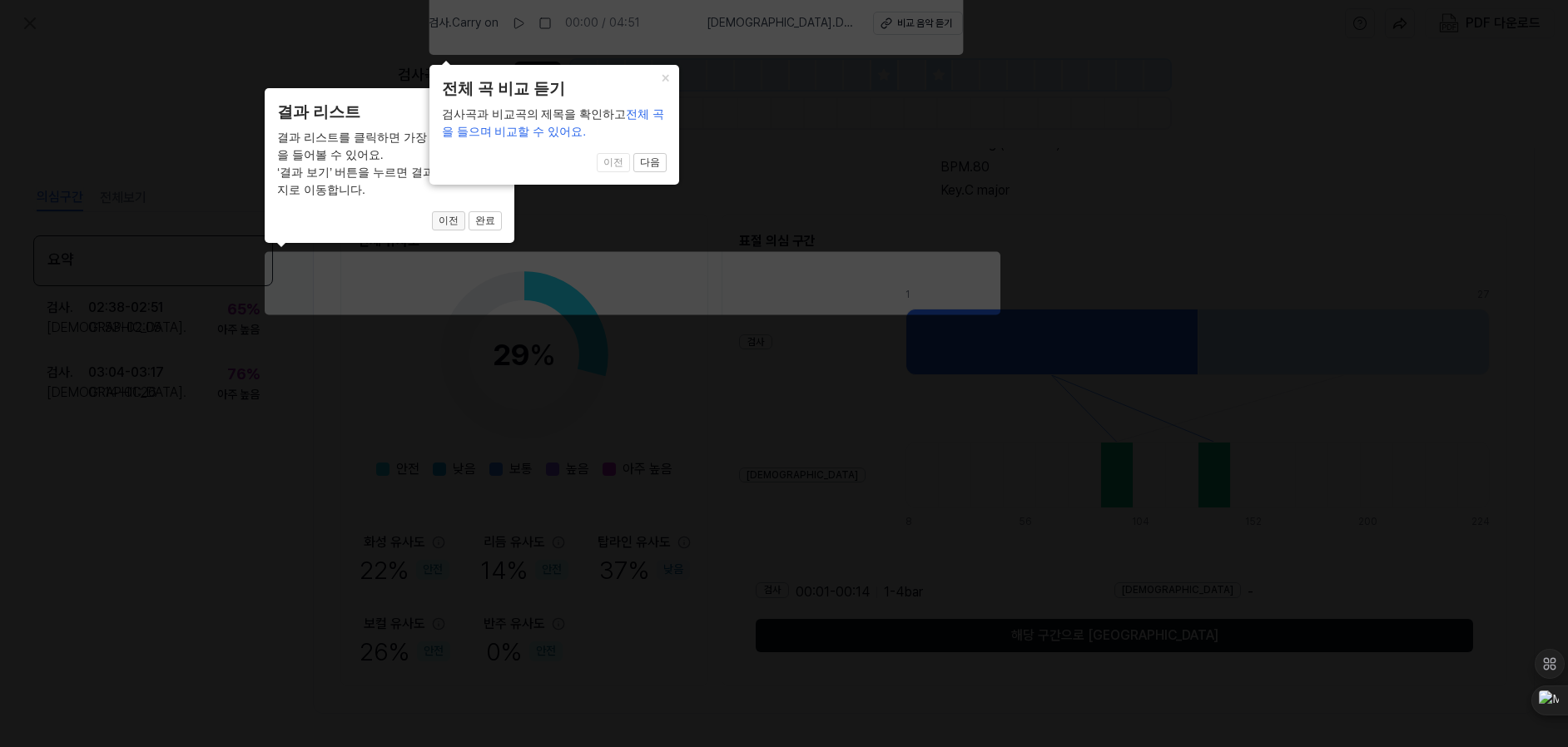
click at [455, 220] on button "이전" at bounding box center [448, 222] width 33 height 20
click at [617, 160] on span "이전 다음" at bounding box center [554, 163] width 224 height 20
click at [660, 72] on button "×" at bounding box center [665, 77] width 26 height 24
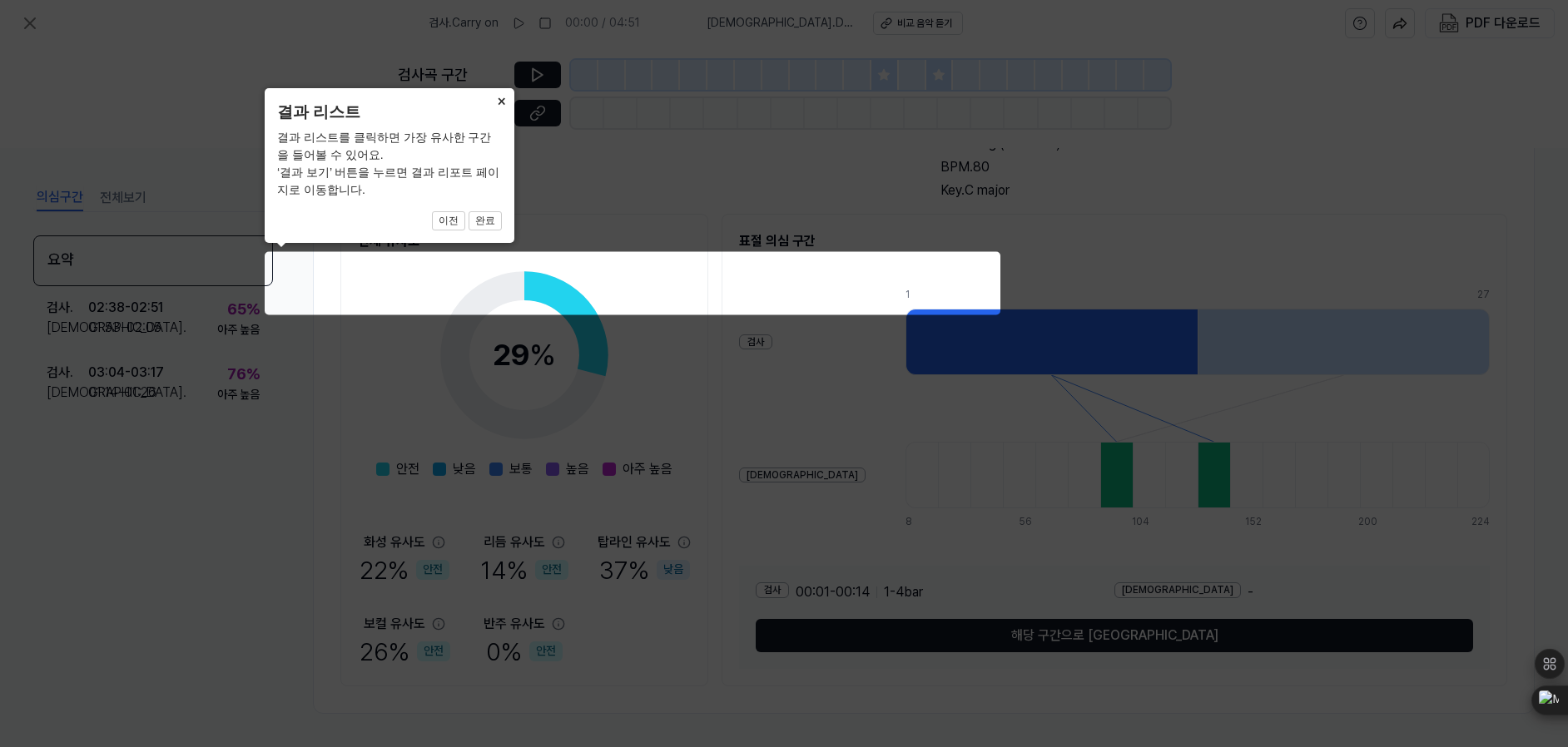
click at [502, 100] on button "×" at bounding box center [501, 100] width 26 height 24
click at [498, 100] on button "×" at bounding box center [501, 100] width 26 height 24
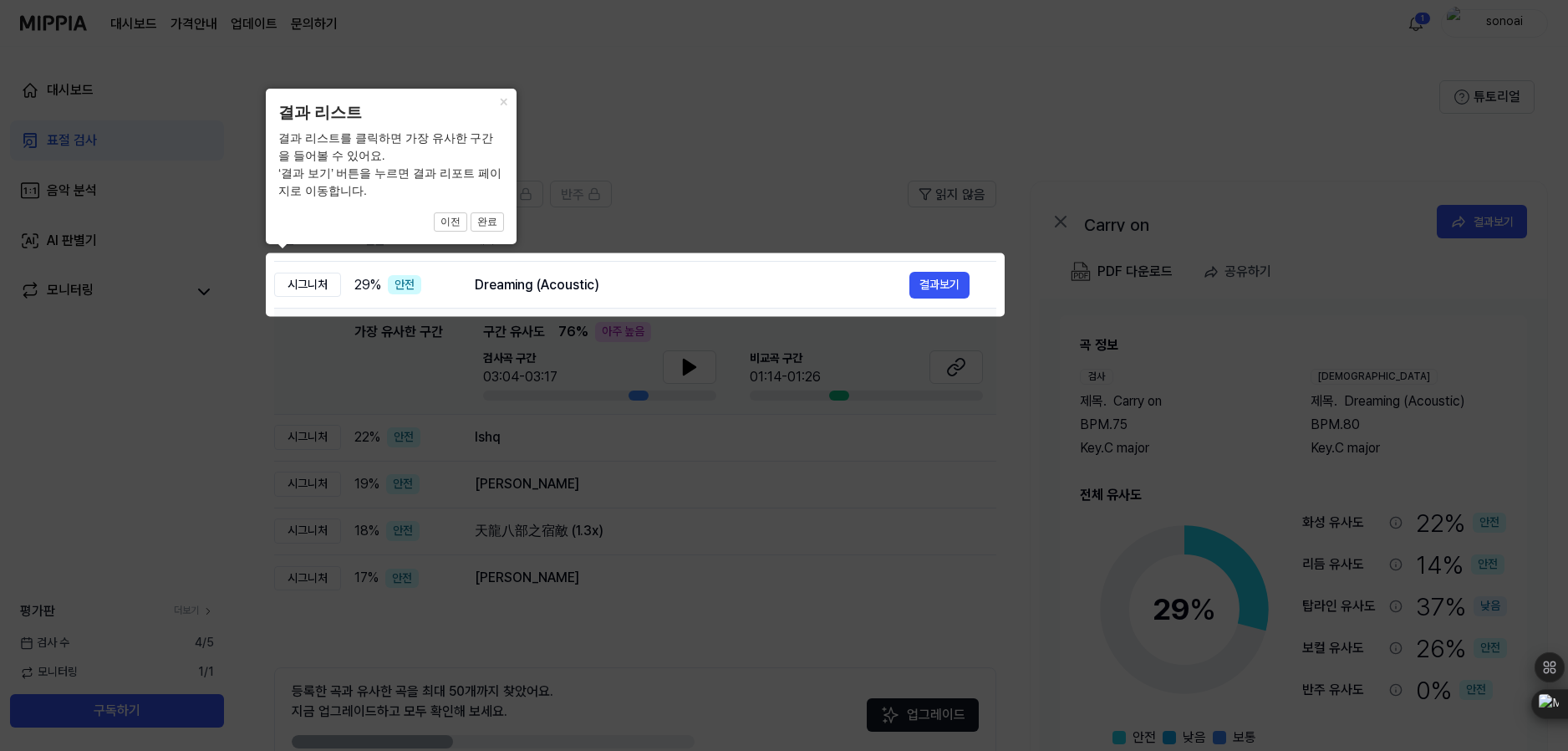
click at [772, 340] on icon at bounding box center [784, 375] width 1568 height 751
click at [1139, 260] on icon at bounding box center [787, 375] width 1575 height 751
click at [455, 227] on button "이전" at bounding box center [450, 223] width 33 height 20
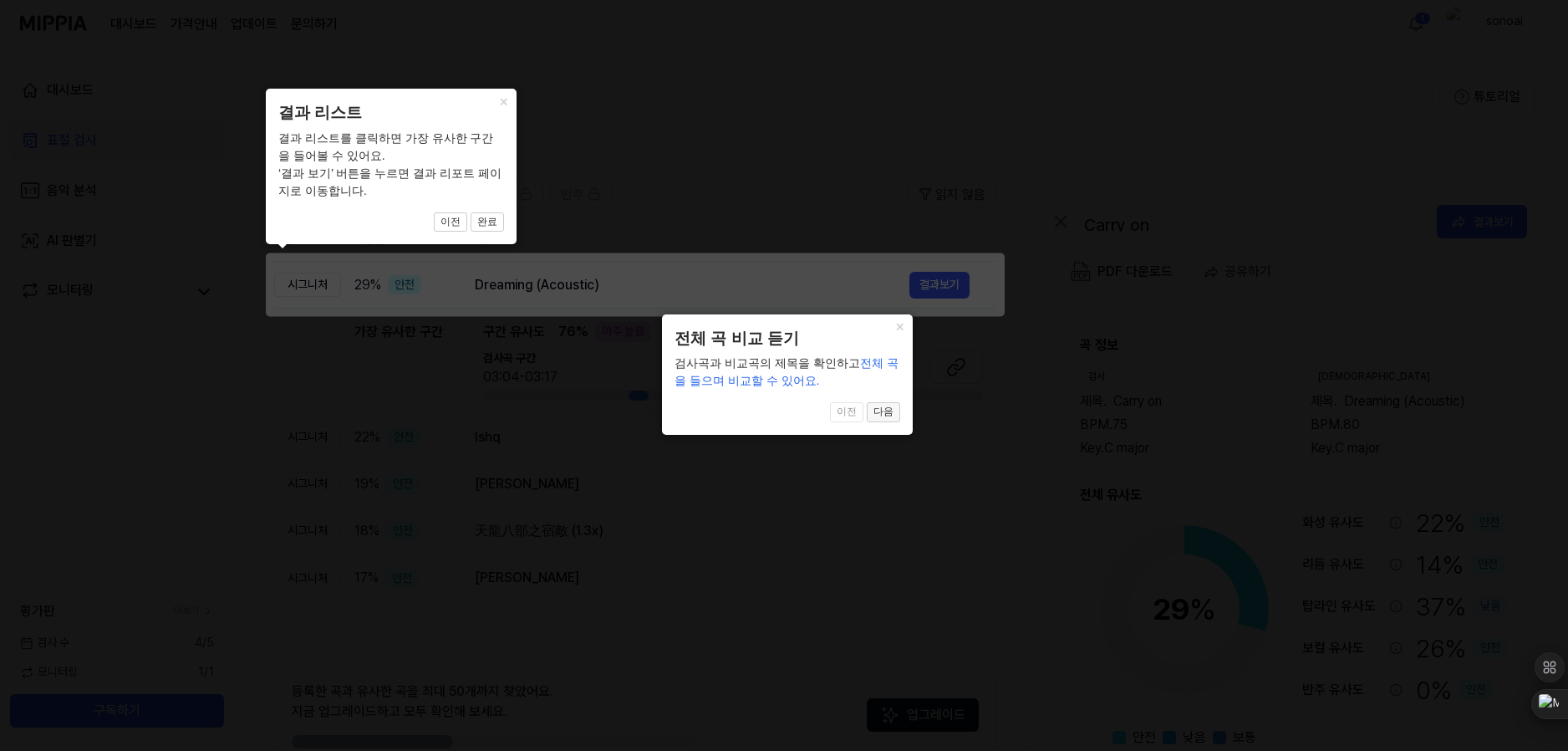
click at [882, 414] on button "다음" at bounding box center [883, 413] width 33 height 20
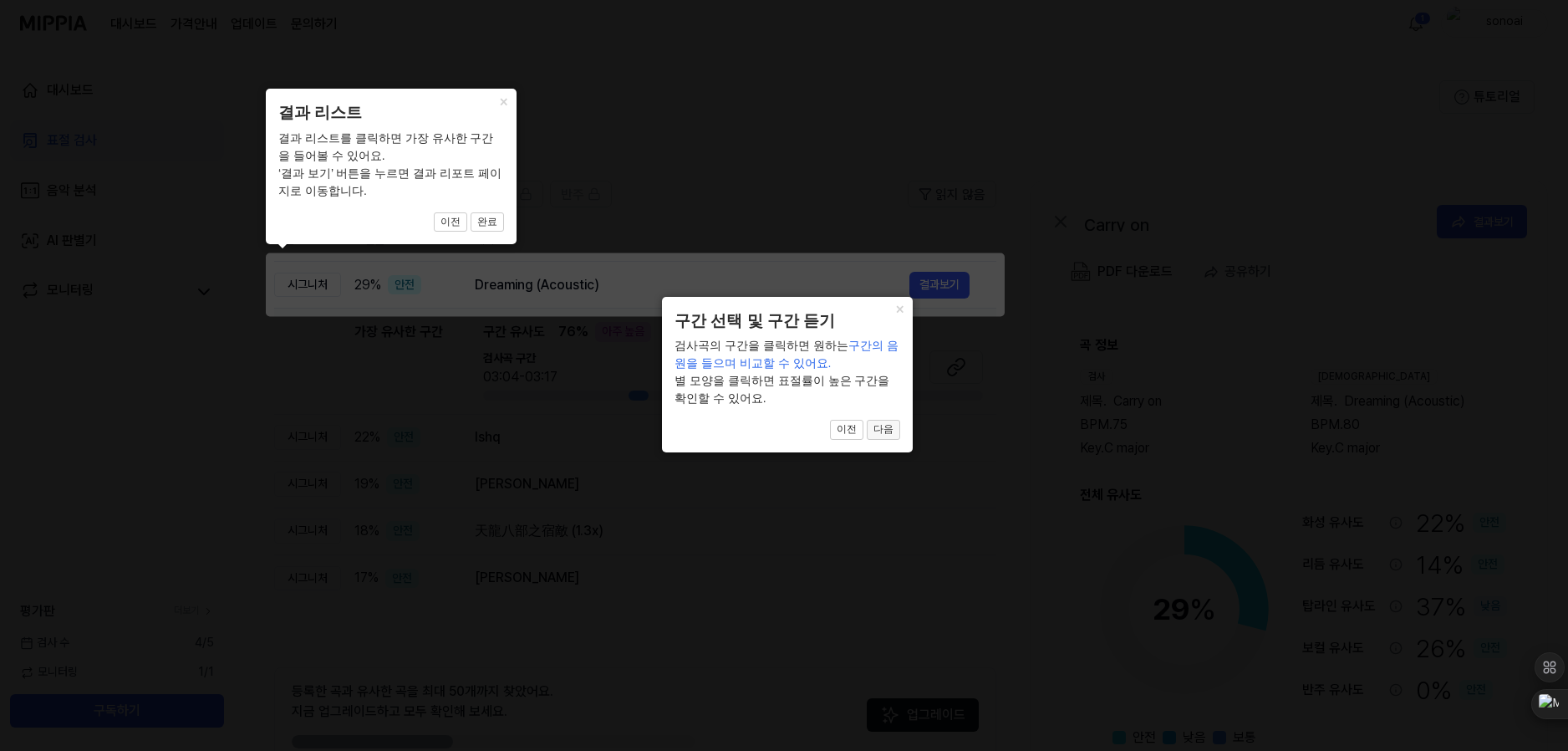
click at [882, 428] on button "다음" at bounding box center [883, 430] width 33 height 20
click at [882, 428] on button "다음" at bounding box center [883, 431] width 33 height 20
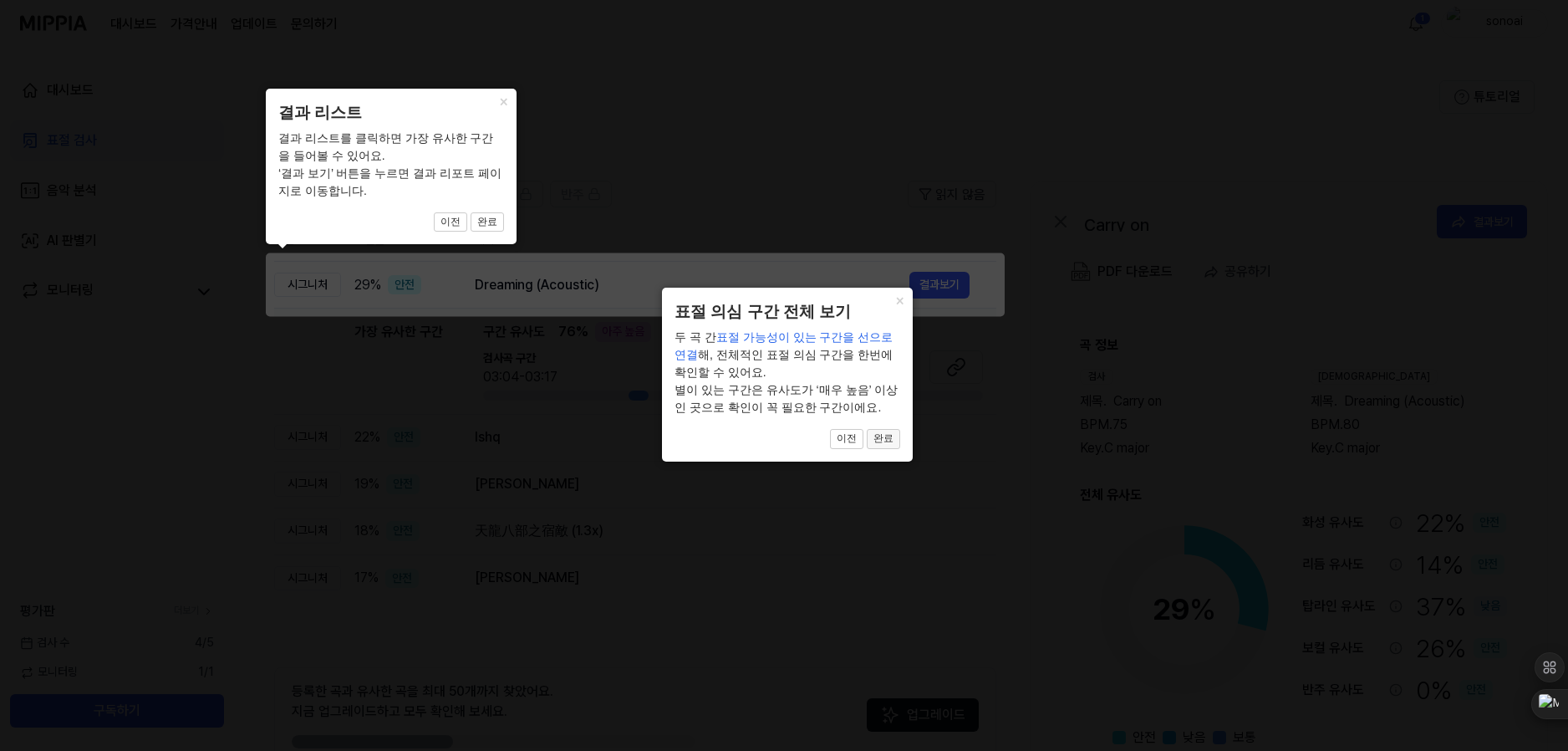
click at [884, 440] on button "완료" at bounding box center [883, 439] width 33 height 20
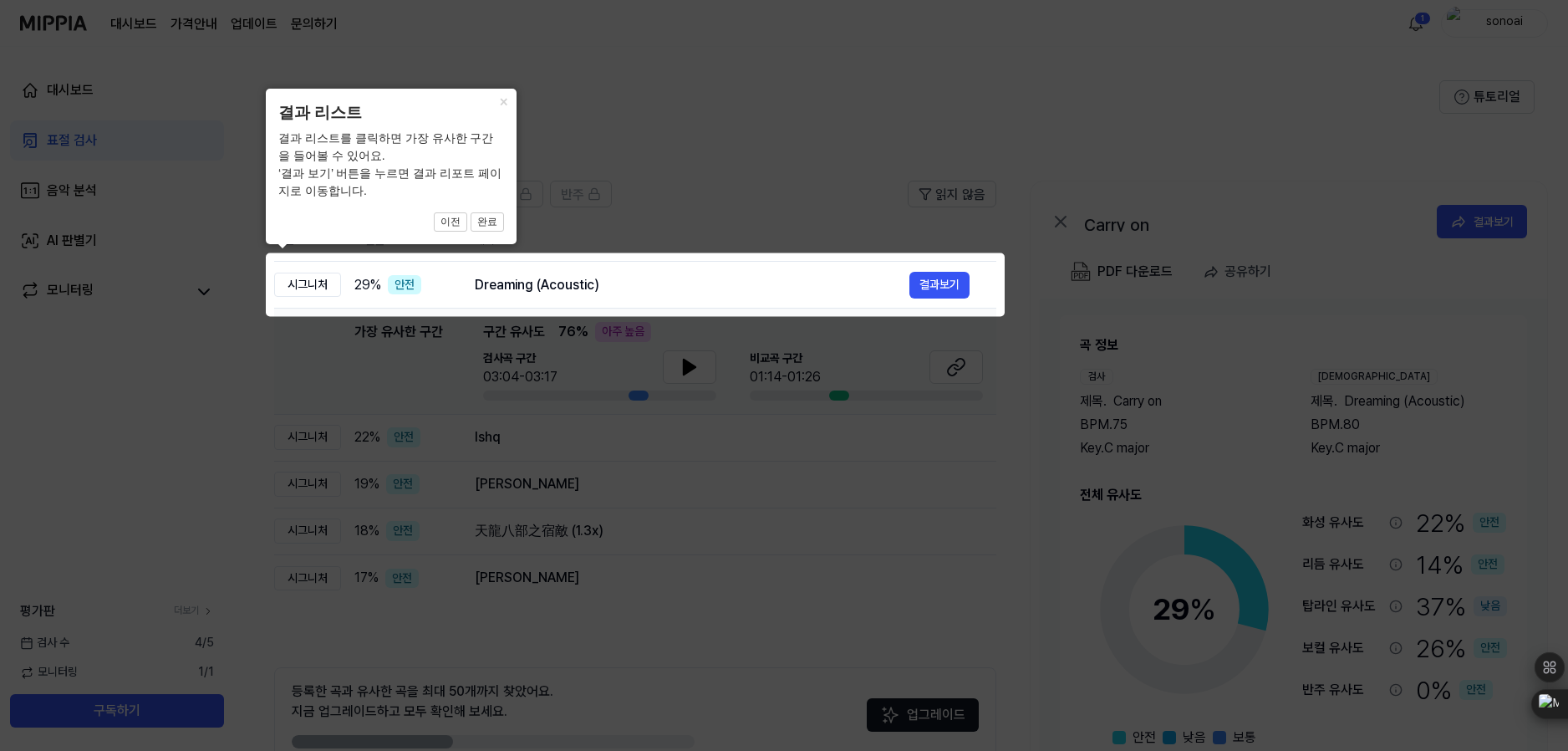
click at [791, 286] on icon at bounding box center [784, 375] width 1568 height 751
click at [687, 370] on icon at bounding box center [787, 375] width 1575 height 751
click at [940, 292] on icon at bounding box center [784, 375] width 1568 height 751
click at [934, 288] on icon at bounding box center [784, 375] width 1568 height 751
click at [486, 219] on button "완료" at bounding box center [488, 223] width 33 height 20
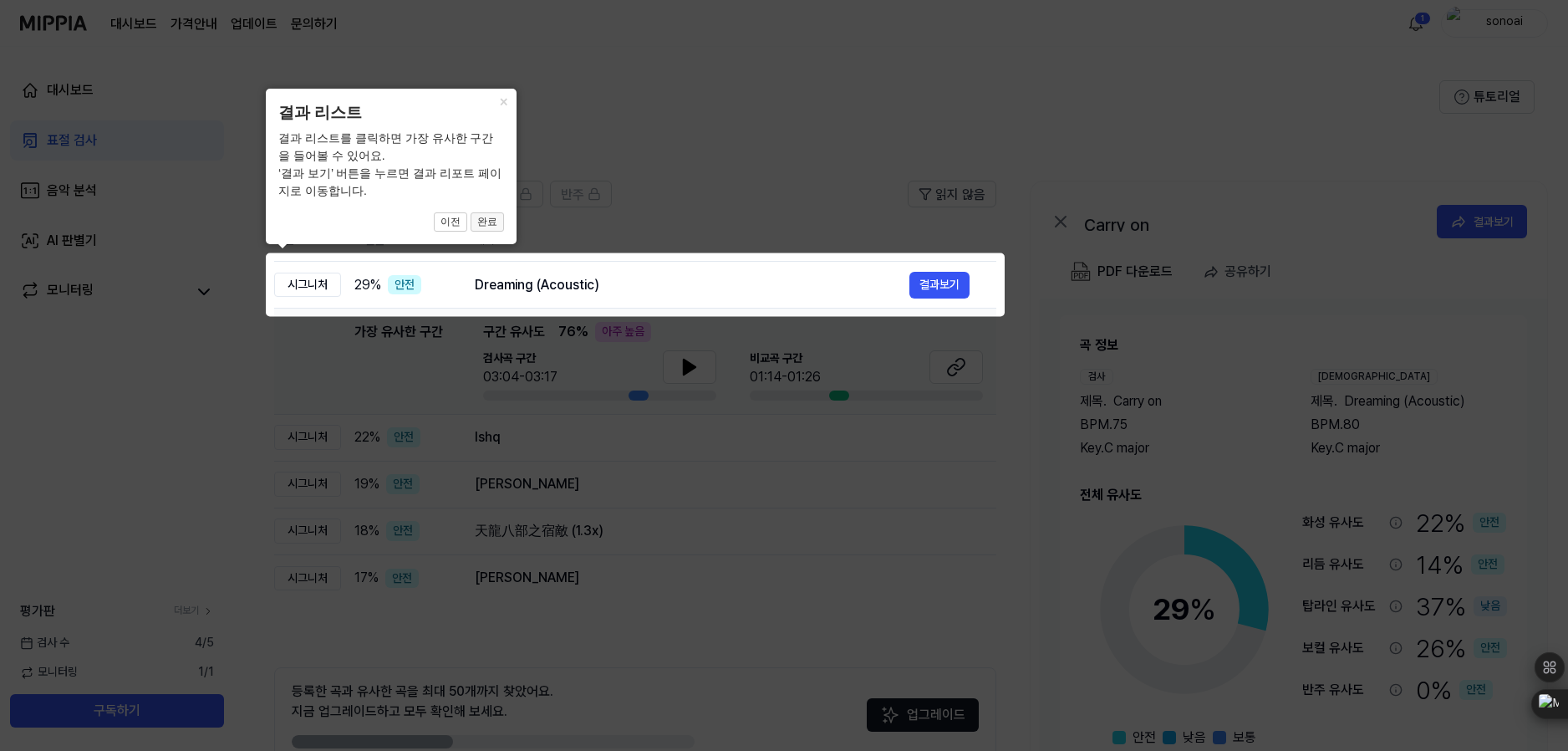
click at [486, 219] on button "완료" at bounding box center [488, 223] width 33 height 20
click at [450, 219] on button "이전" at bounding box center [450, 223] width 33 height 20
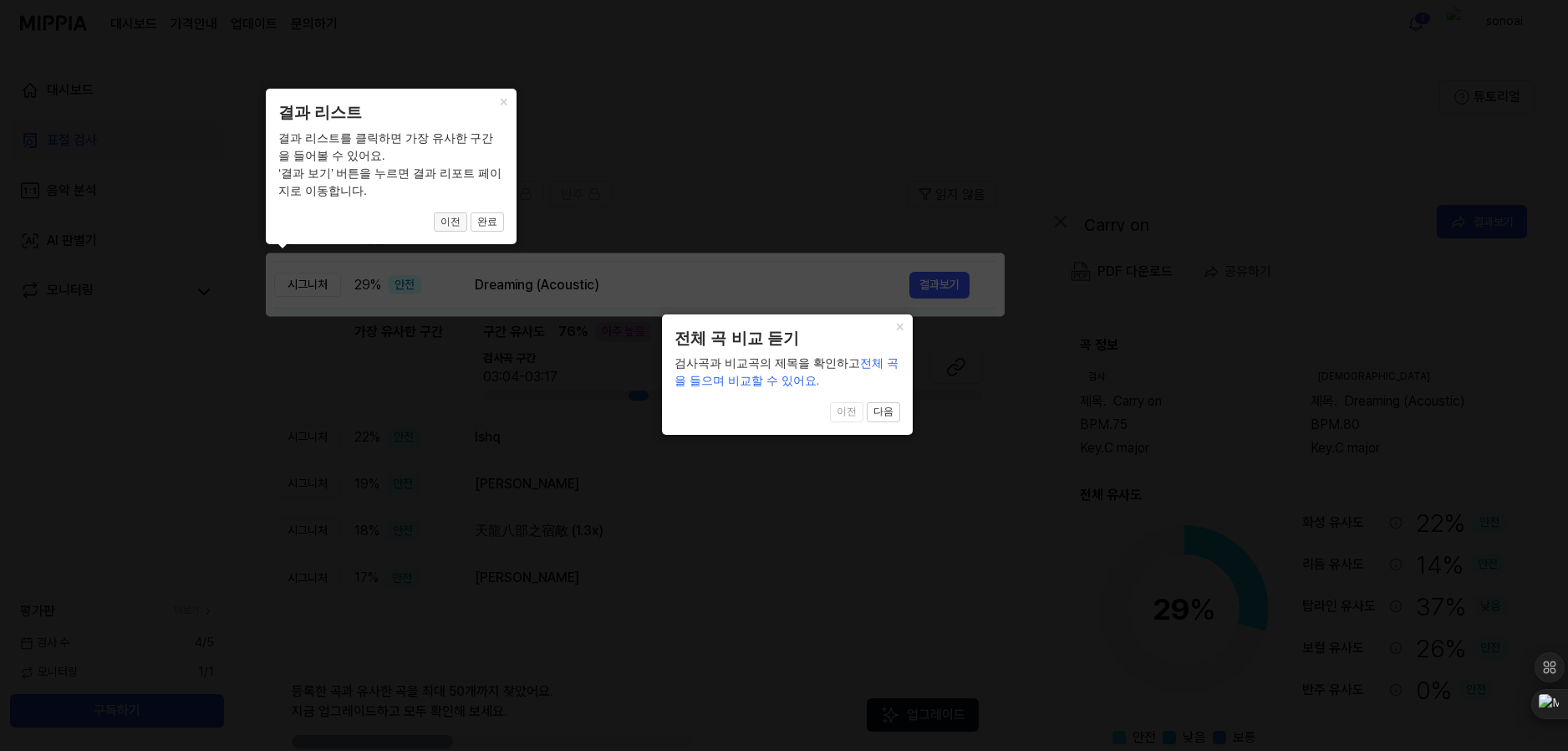
click at [450, 219] on button "이전" at bounding box center [450, 223] width 33 height 20
click at [900, 330] on button "×" at bounding box center [899, 326] width 27 height 24
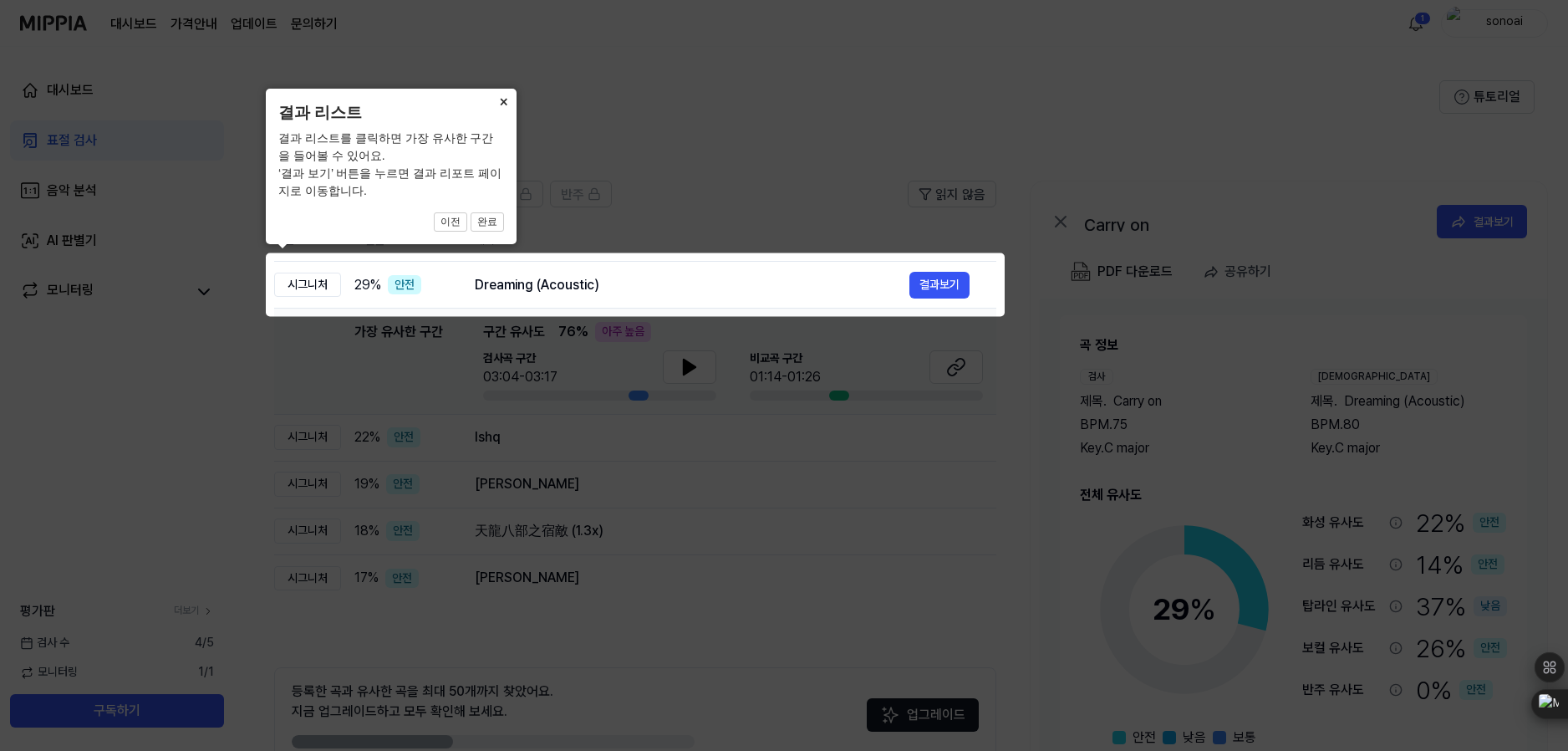
click at [507, 101] on button "×" at bounding box center [503, 101] width 27 height 24
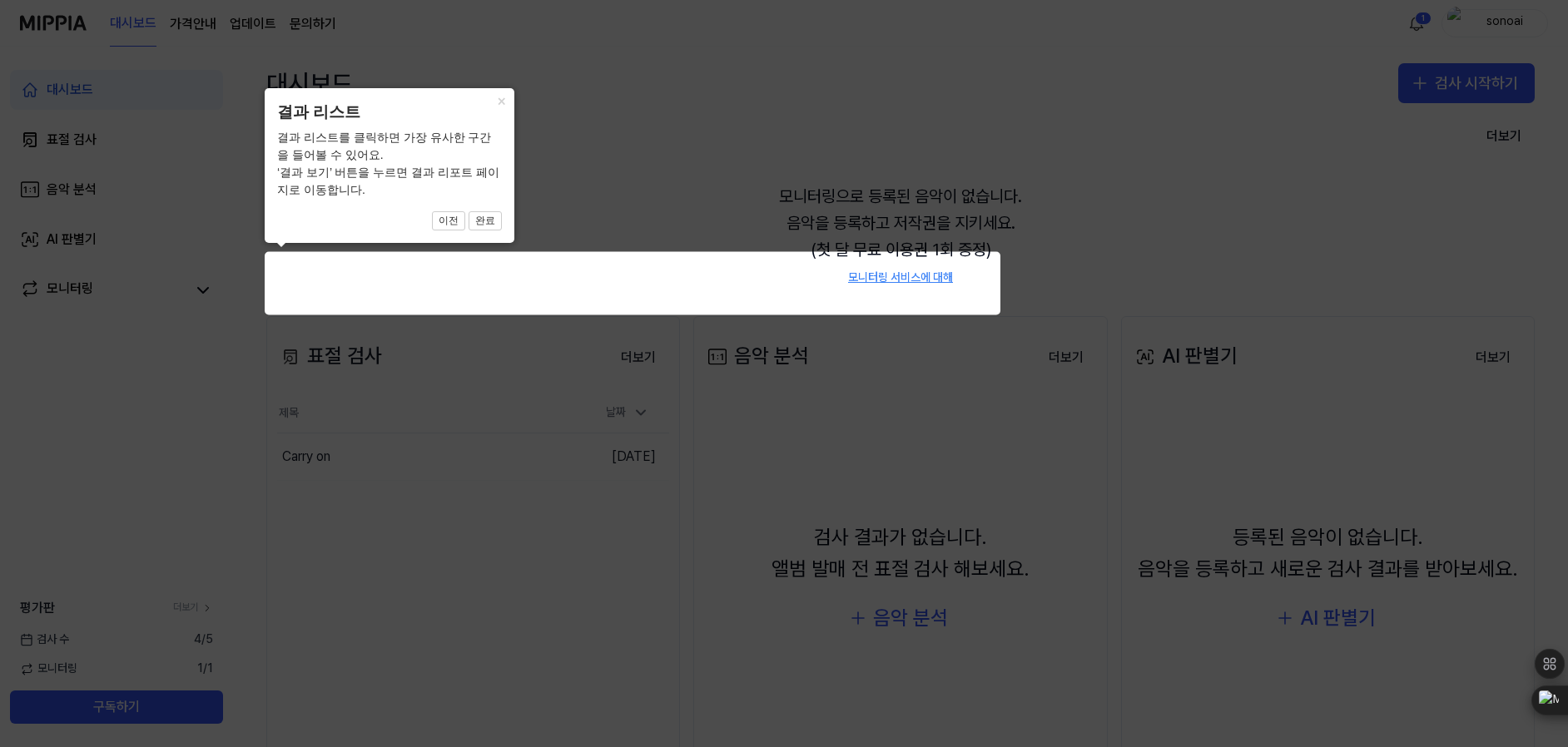
click at [610, 612] on icon at bounding box center [784, 373] width 1568 height 747
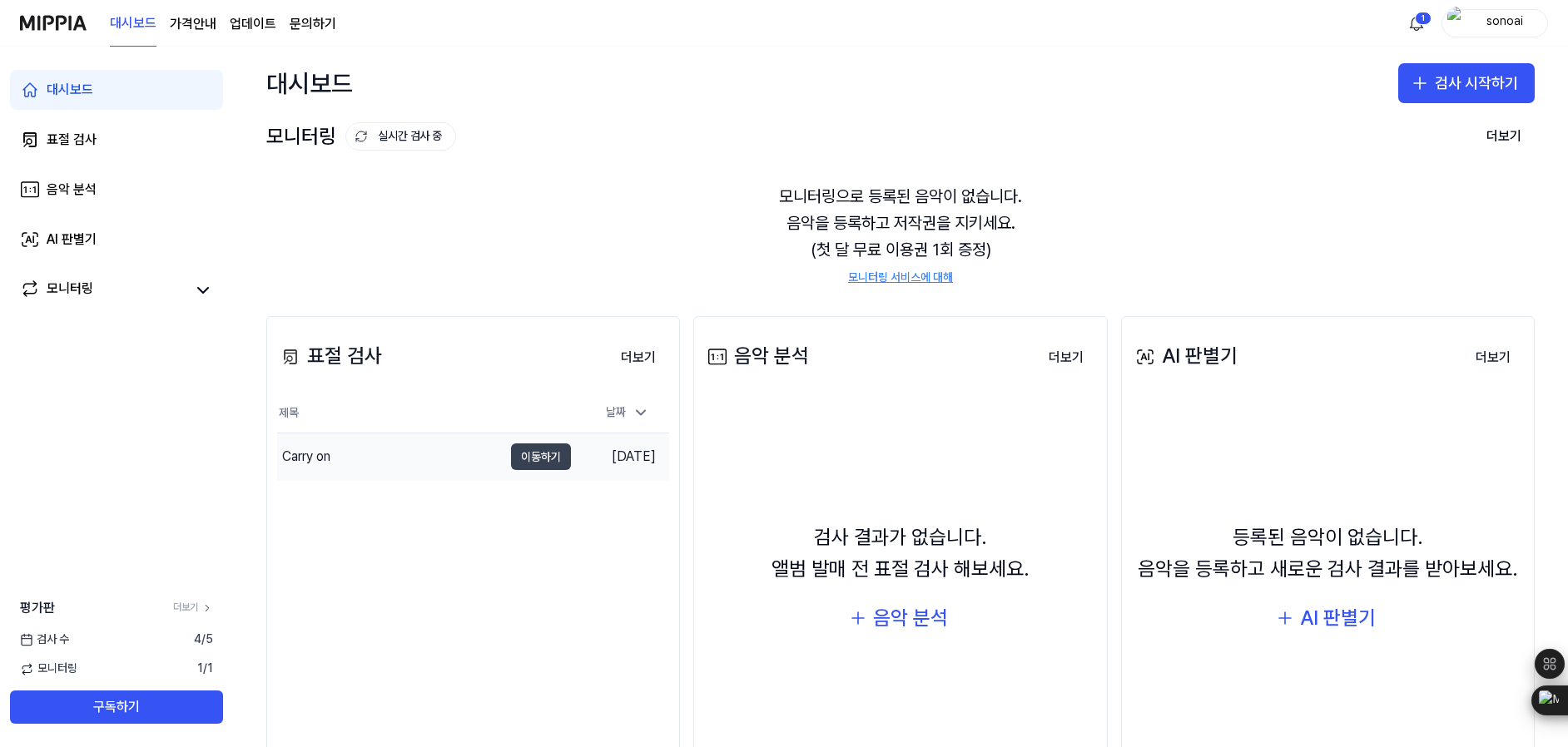
click at [535, 451] on button "이동하기" at bounding box center [541, 456] width 60 height 26
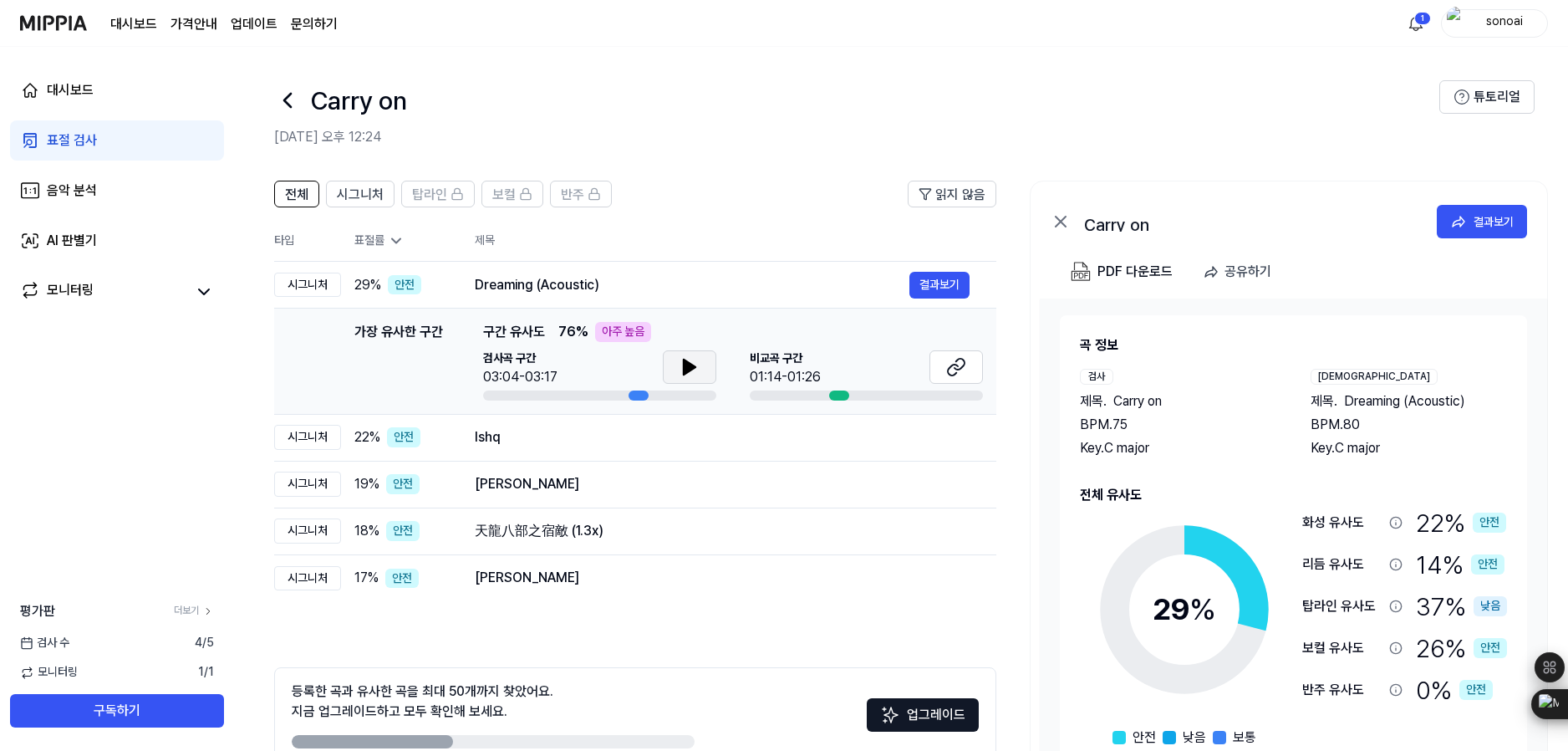
click at [696, 371] on icon at bounding box center [690, 368] width 20 height 20
click at [948, 369] on icon at bounding box center [957, 368] width 20 height 20
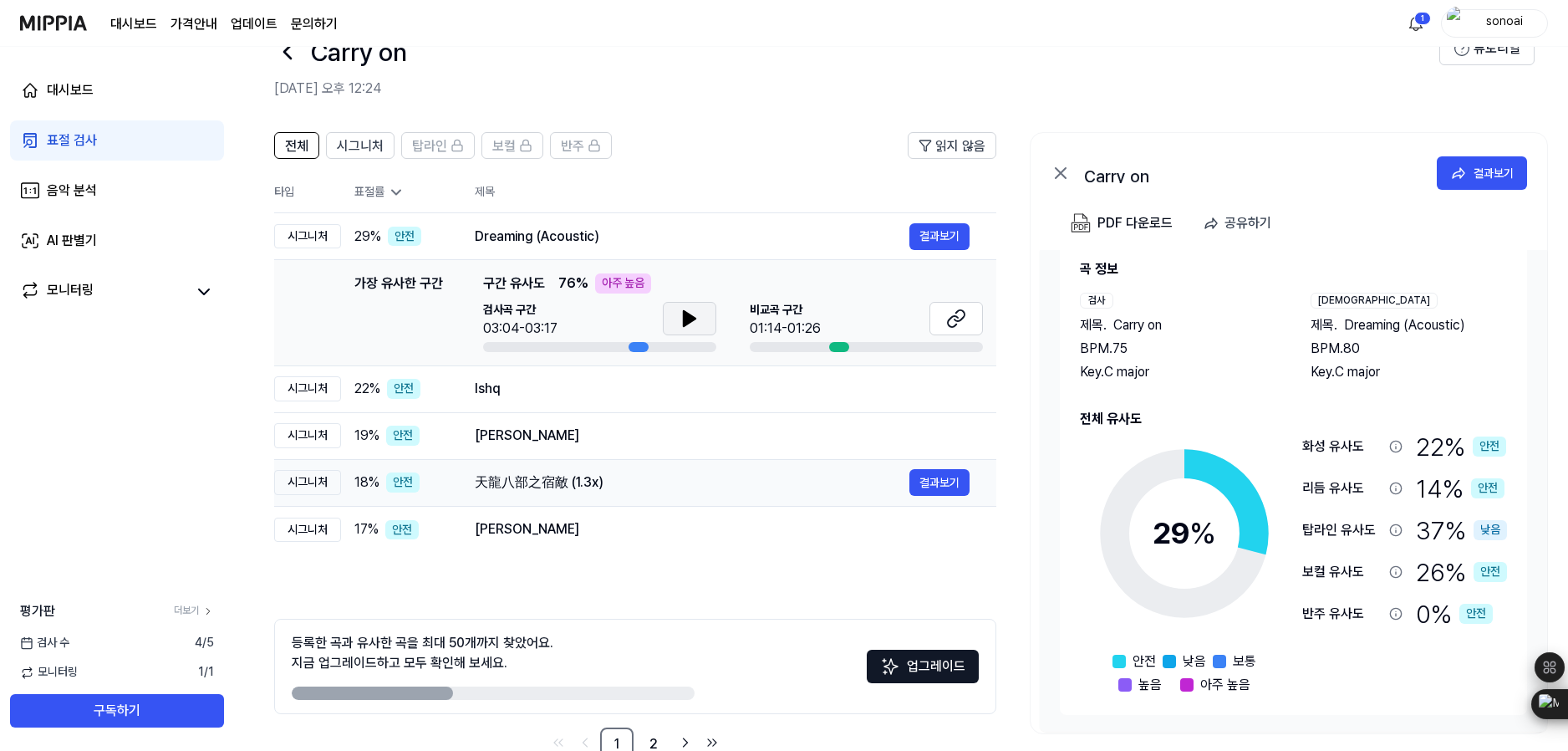
scroll to position [92, 0]
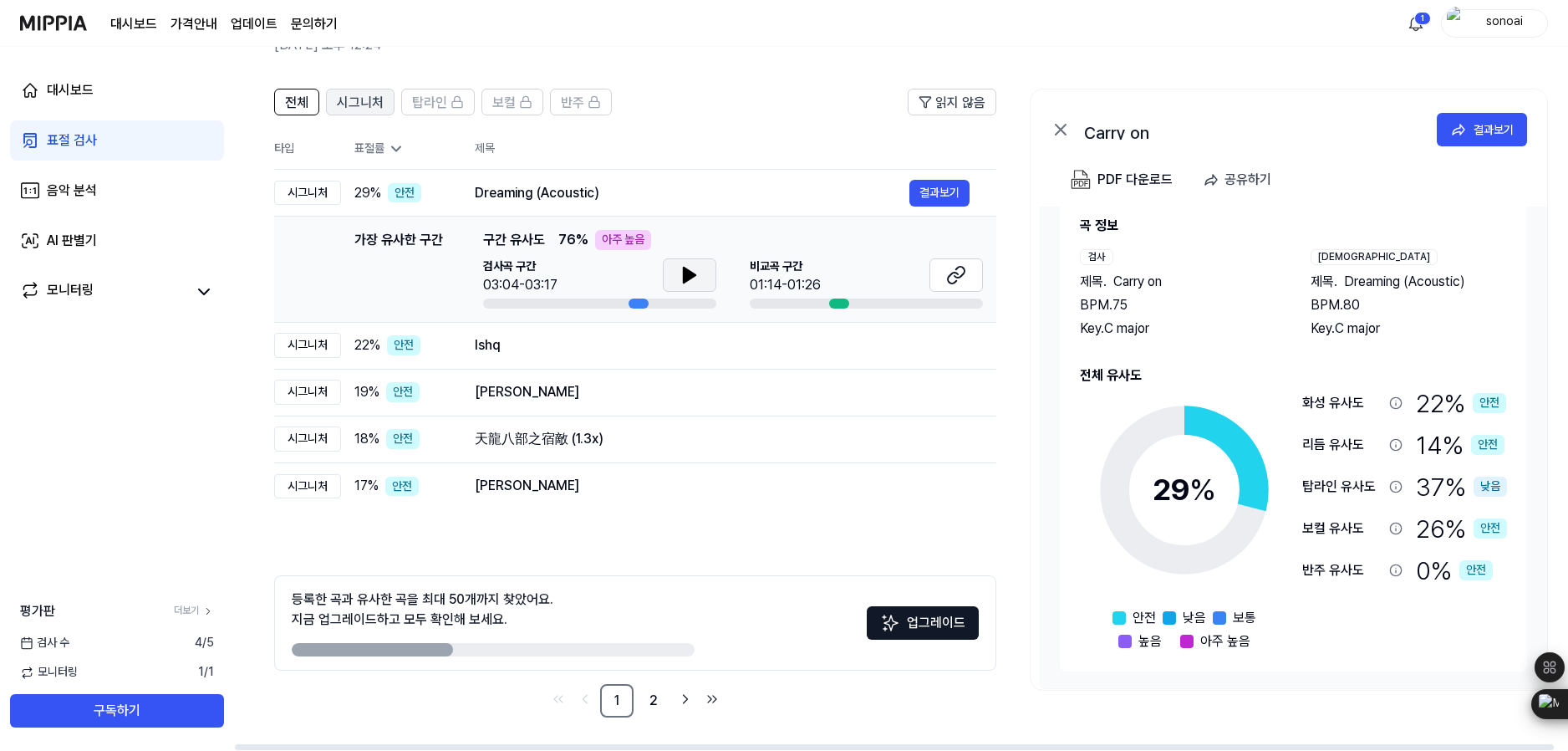
click at [360, 103] on span "시그니처" at bounding box center [360, 103] width 47 height 20
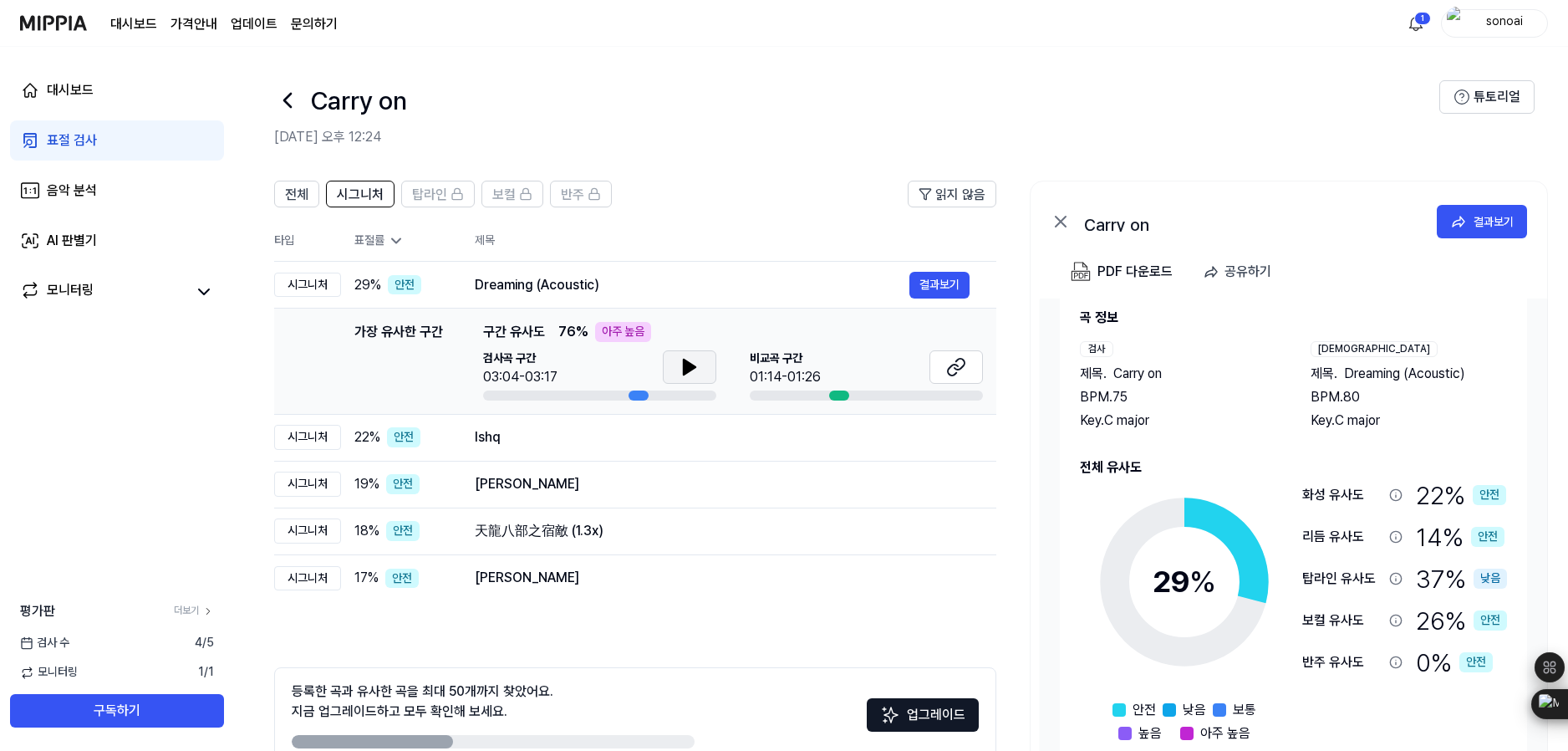
click at [680, 370] on icon at bounding box center [690, 368] width 20 height 20
click at [948, 367] on icon at bounding box center [957, 368] width 20 height 20
drag, startPoint x: 821, startPoint y: 548, endPoint x: 806, endPoint y: 552, distance: 15.5
click at [818, 548] on td "天龍八部之宿敵 (1.3x) 결과보기" at bounding box center [722, 531] width 548 height 47
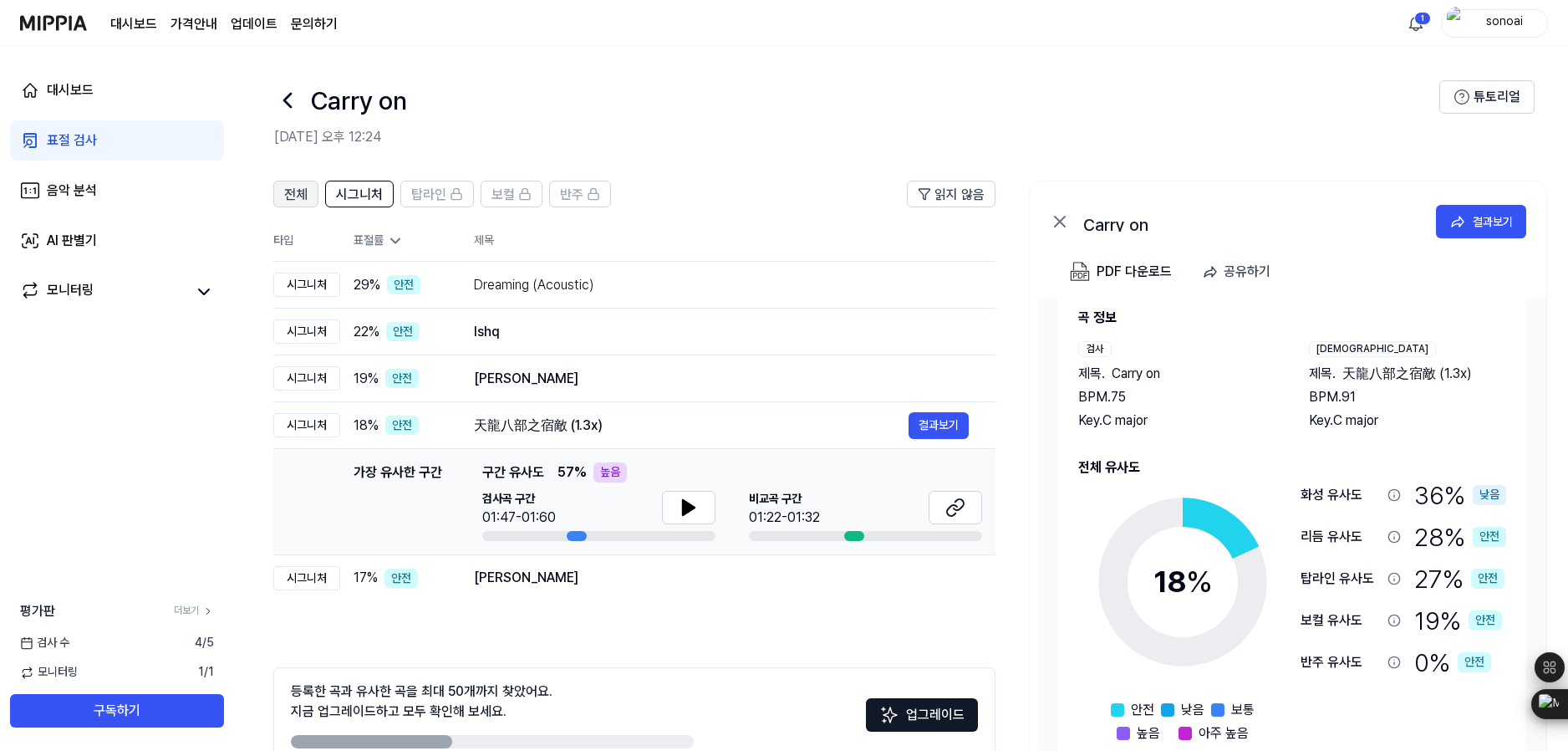
click at [295, 196] on span "전체" at bounding box center [296, 195] width 24 height 20
click at [579, 393] on td "Ito 결과보기" at bounding box center [721, 379] width 548 height 47
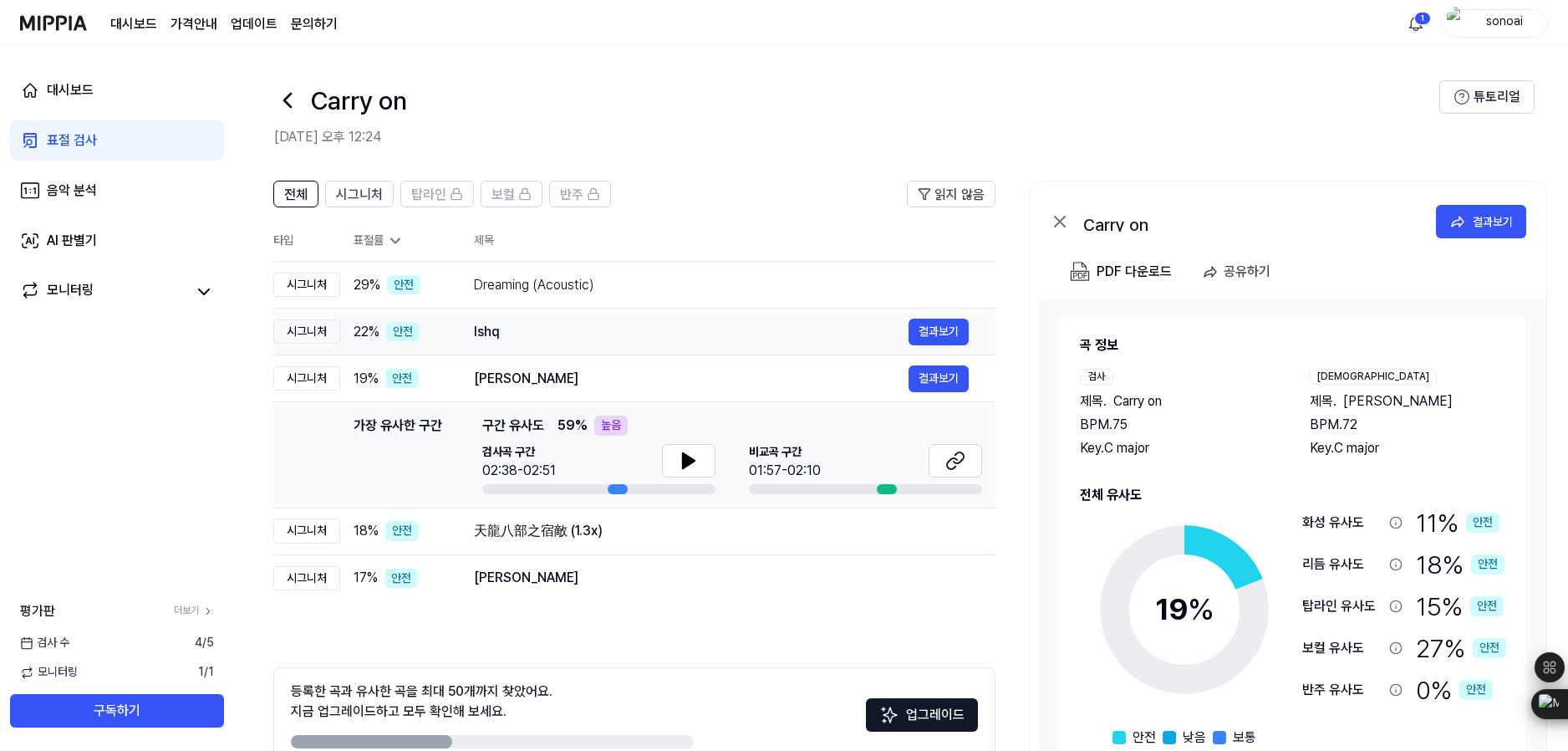
click at [586, 323] on div "Ishq" at bounding box center [691, 332] width 434 height 20
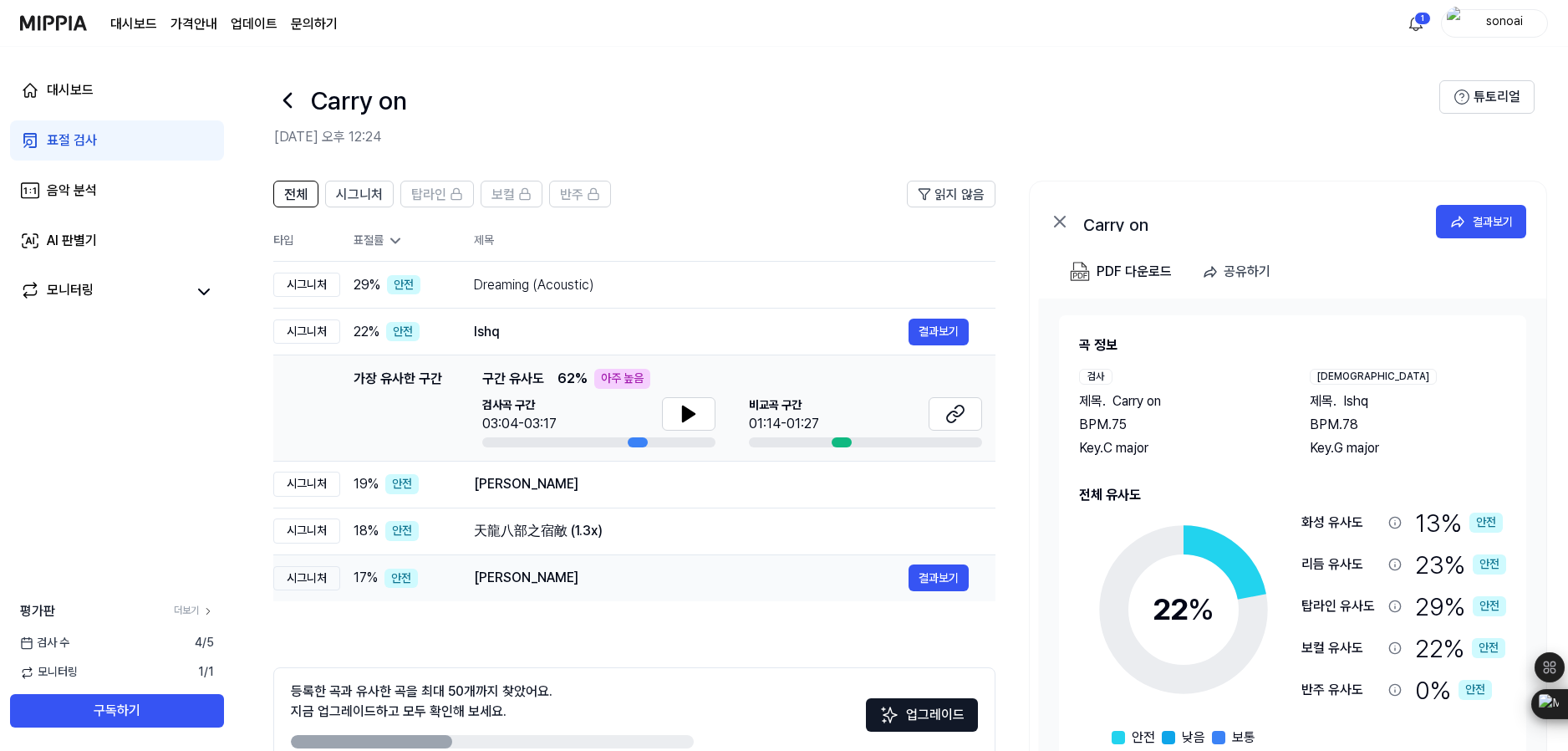
click at [568, 581] on div "[PERSON_NAME]" at bounding box center [691, 578] width 434 height 20
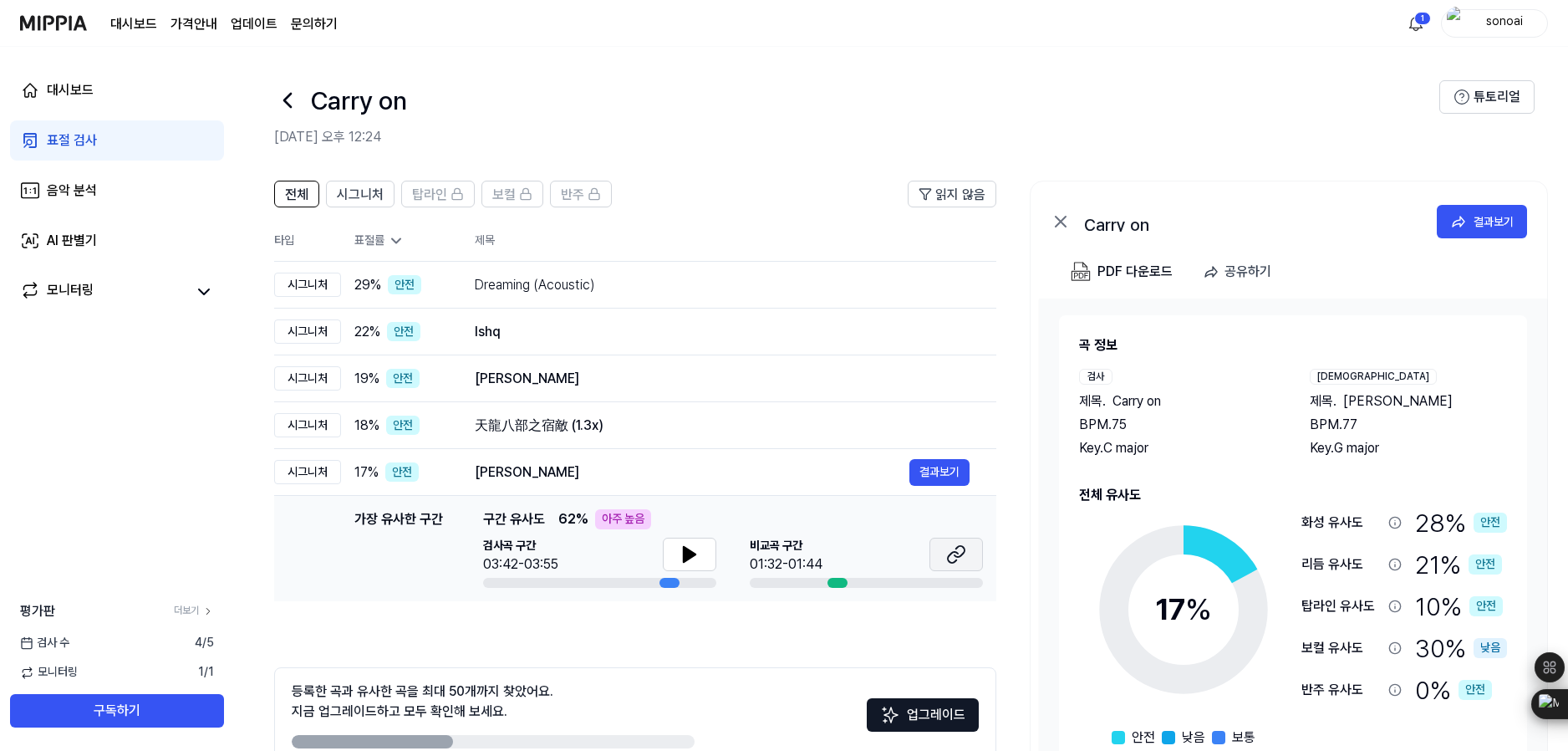
click at [958, 562] on icon at bounding box center [957, 555] width 20 height 20
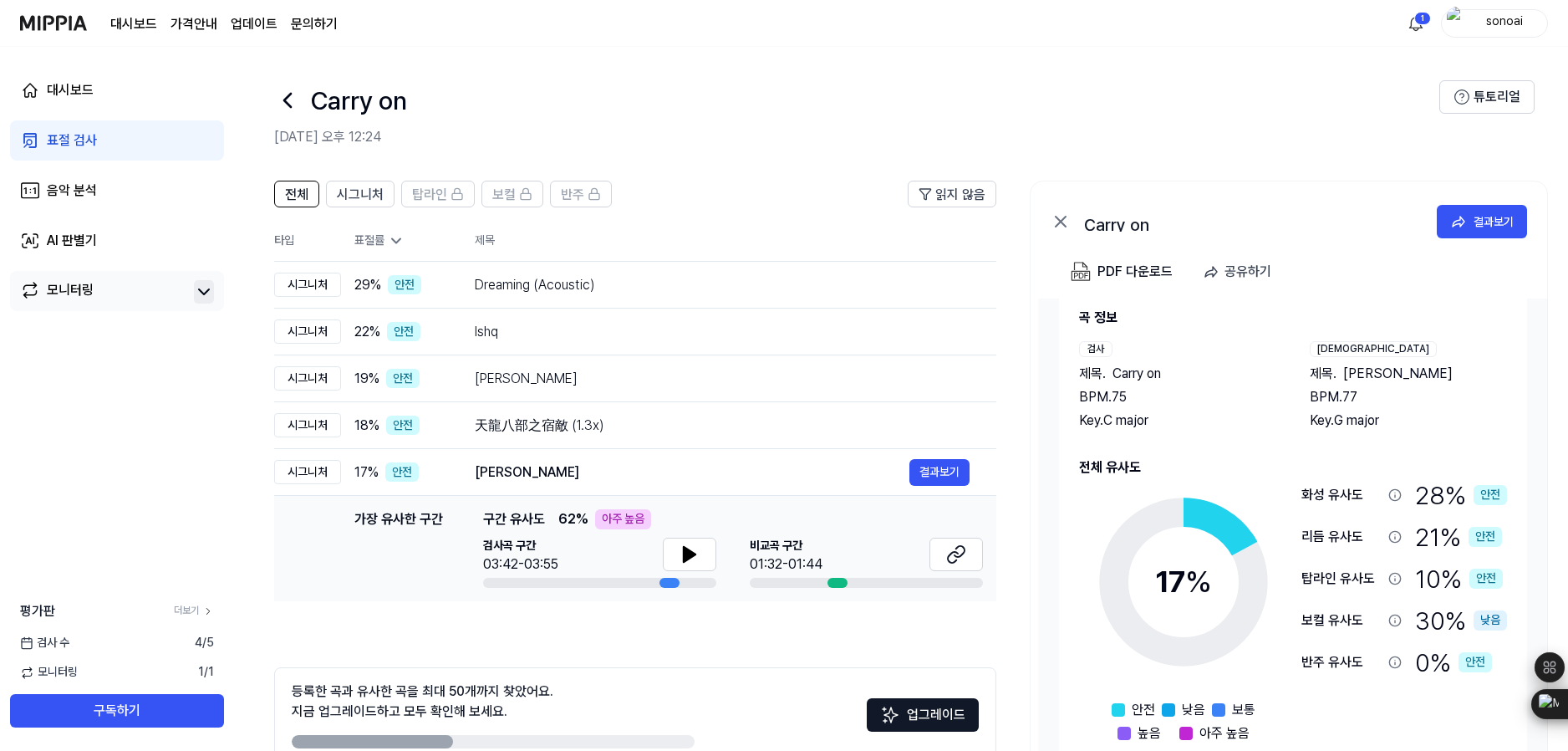
click at [199, 293] on icon at bounding box center [204, 292] width 20 height 20
